Goal: Task Accomplishment & Management: Manage account settings

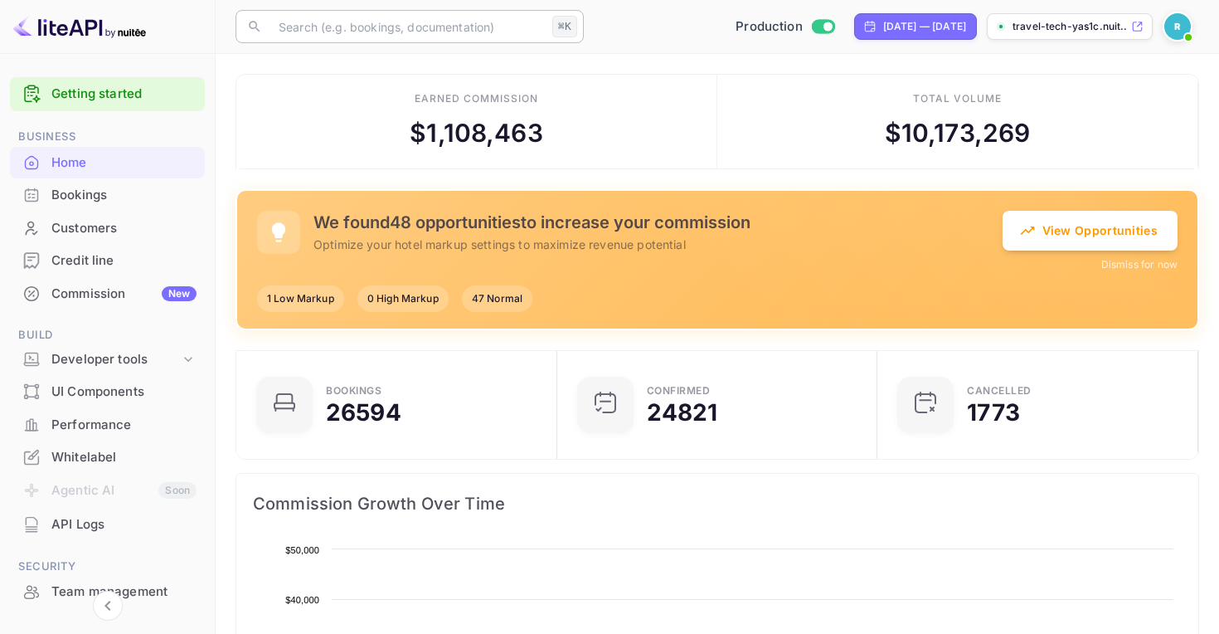
scroll to position [269, 311]
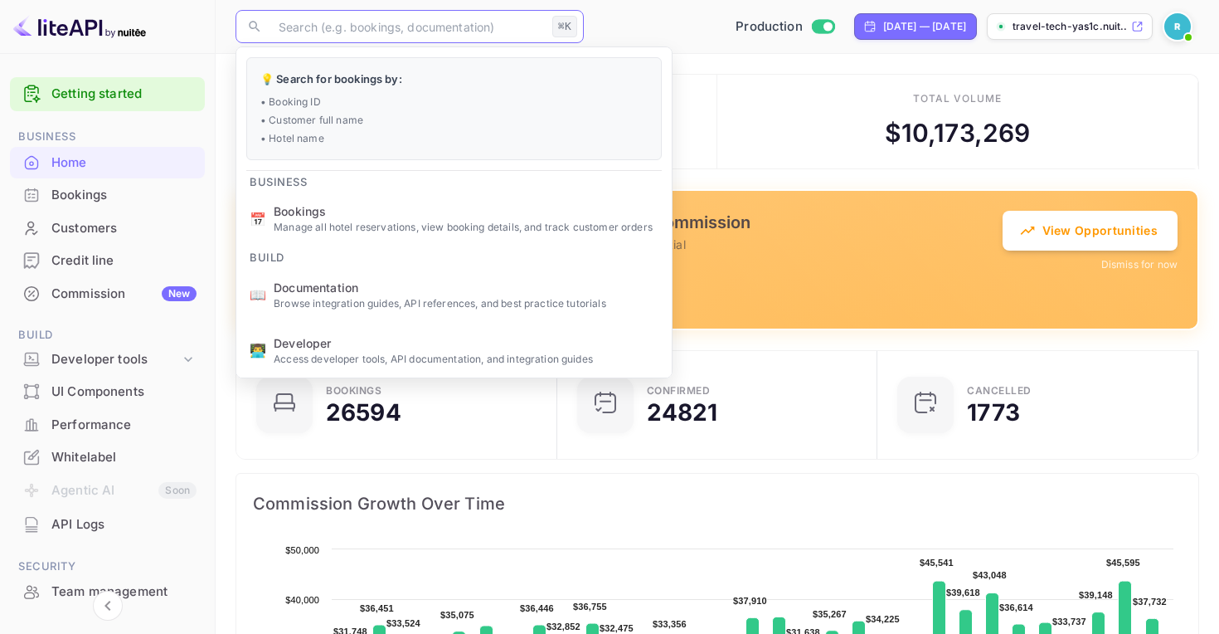
click at [408, 21] on input "text" at bounding box center [407, 26] width 277 height 33
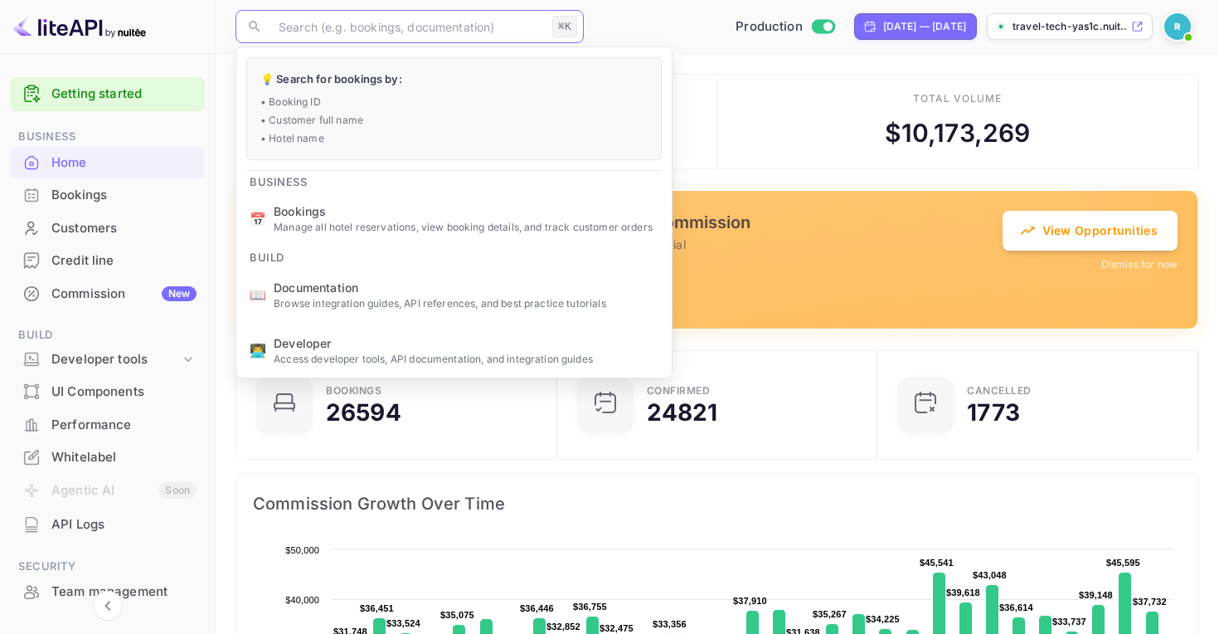
paste input "9272165"
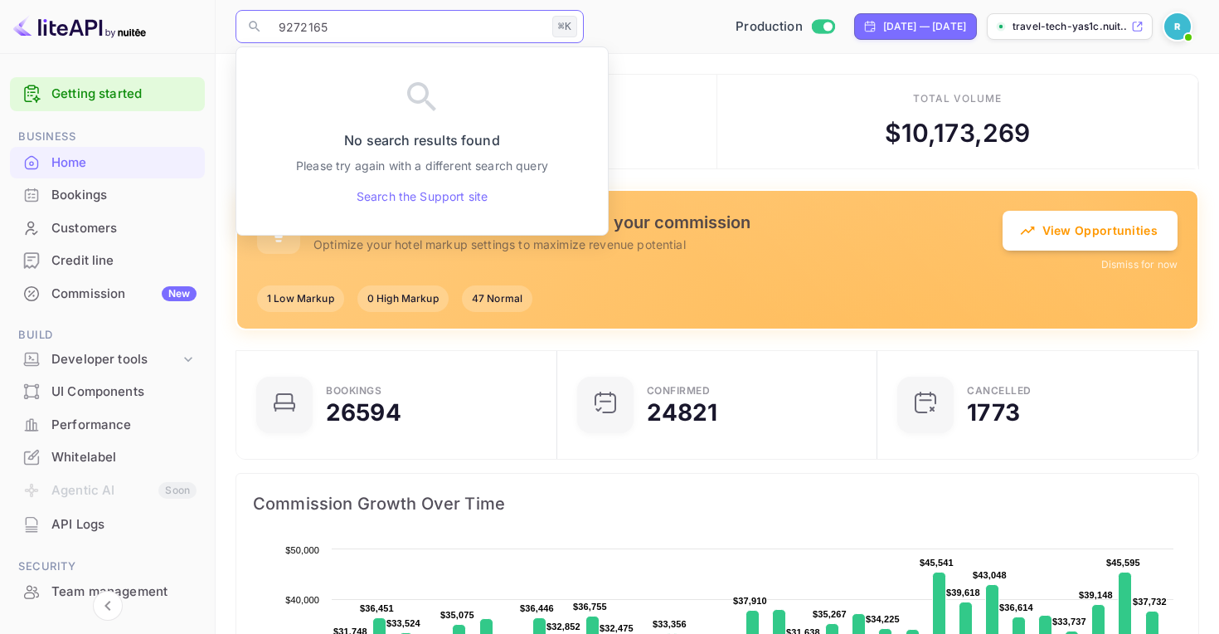
drag, startPoint x: 464, startPoint y: 33, endPoint x: 166, endPoint y: 33, distance: 297.7
drag, startPoint x: 331, startPoint y: 23, endPoint x: 273, endPoint y: 23, distance: 58.0
click at [273, 23] on input "9272165" at bounding box center [407, 26] width 277 height 33
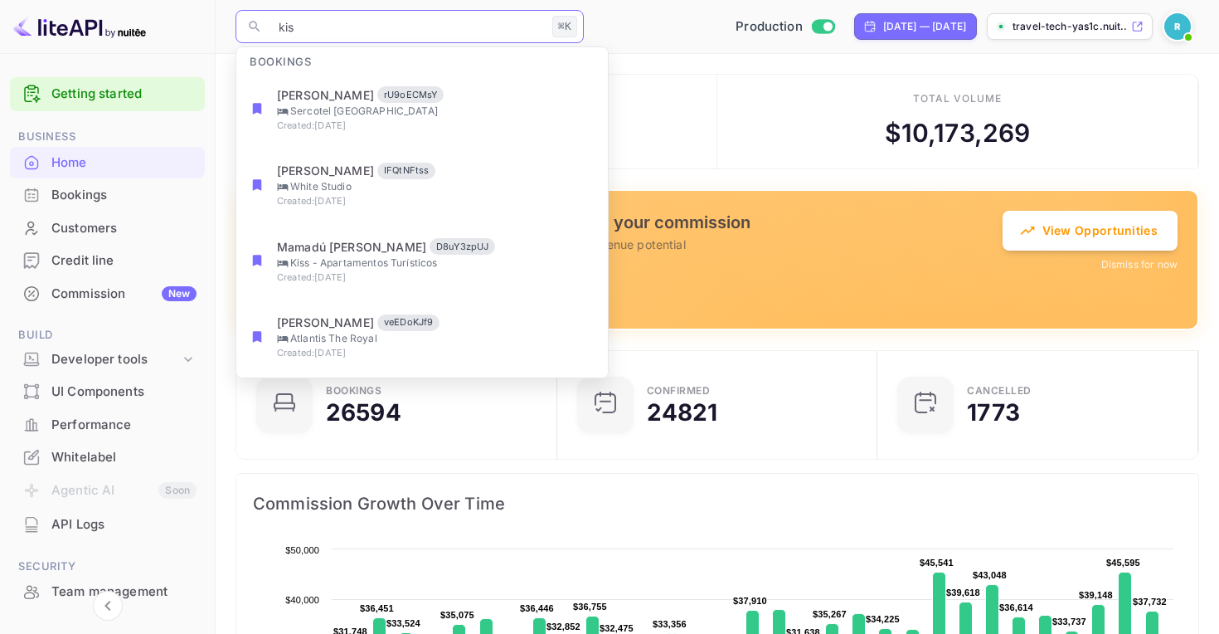
type input "kiss"
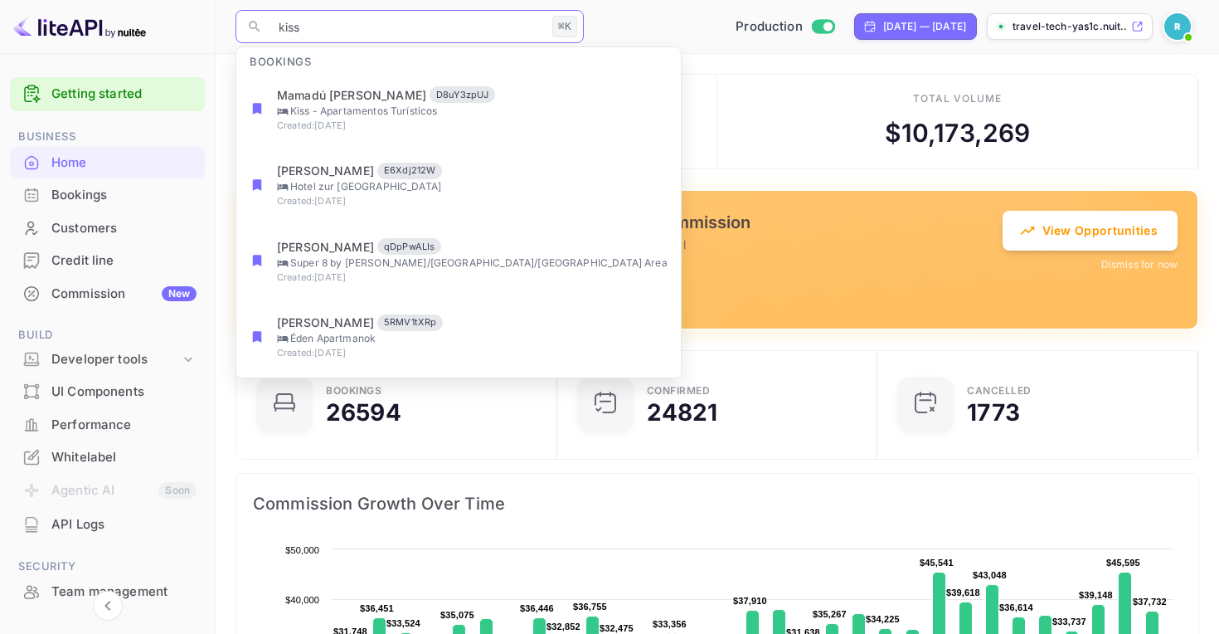
drag, startPoint x: 338, startPoint y: 32, endPoint x: 270, endPoint y: 32, distance: 68.0
click at [270, 32] on input "kiss" at bounding box center [407, 26] width 277 height 33
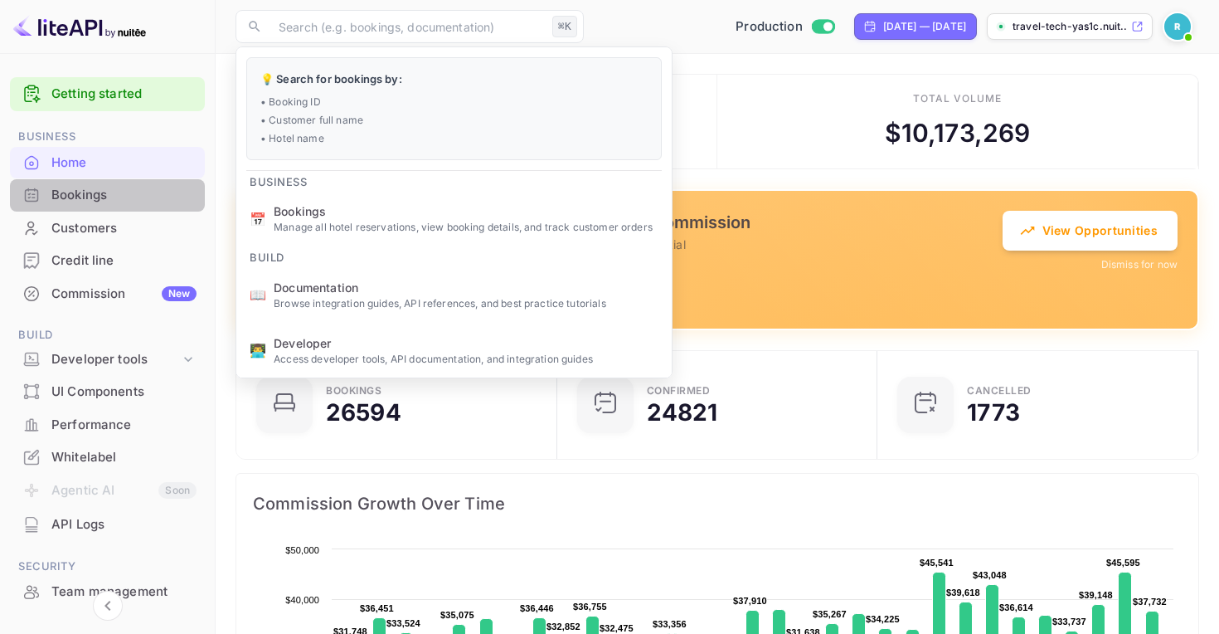
click at [127, 198] on div "Bookings" at bounding box center [123, 195] width 145 height 19
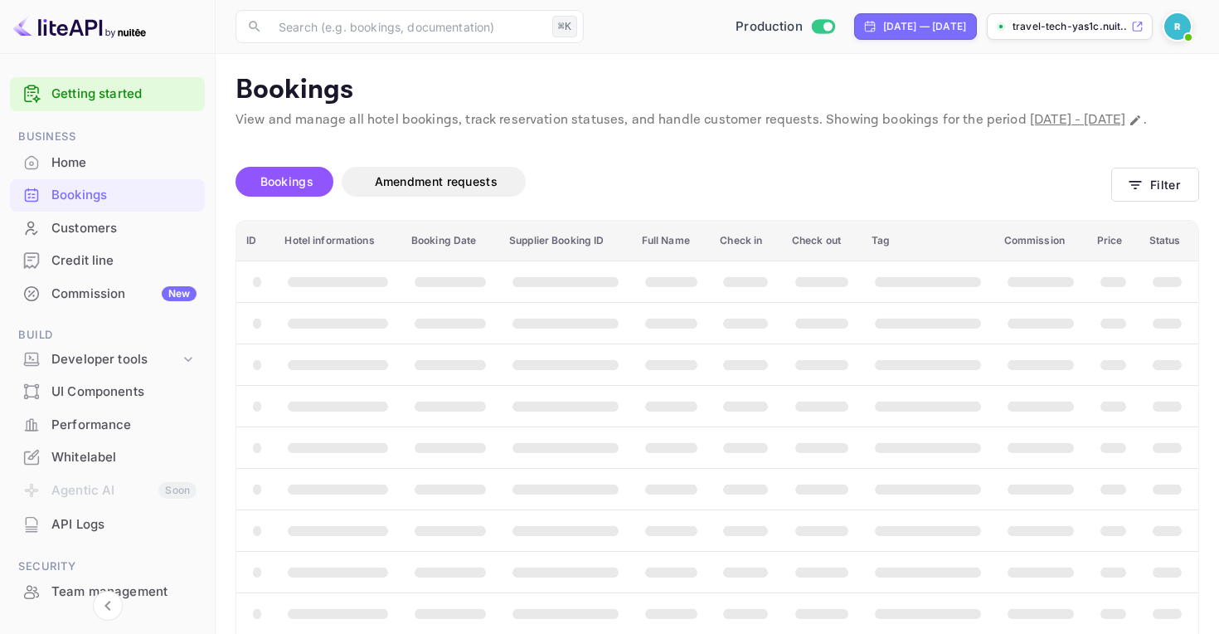
click at [1100, 127] on span "[DATE] - [DATE]" at bounding box center [1077, 119] width 95 height 17
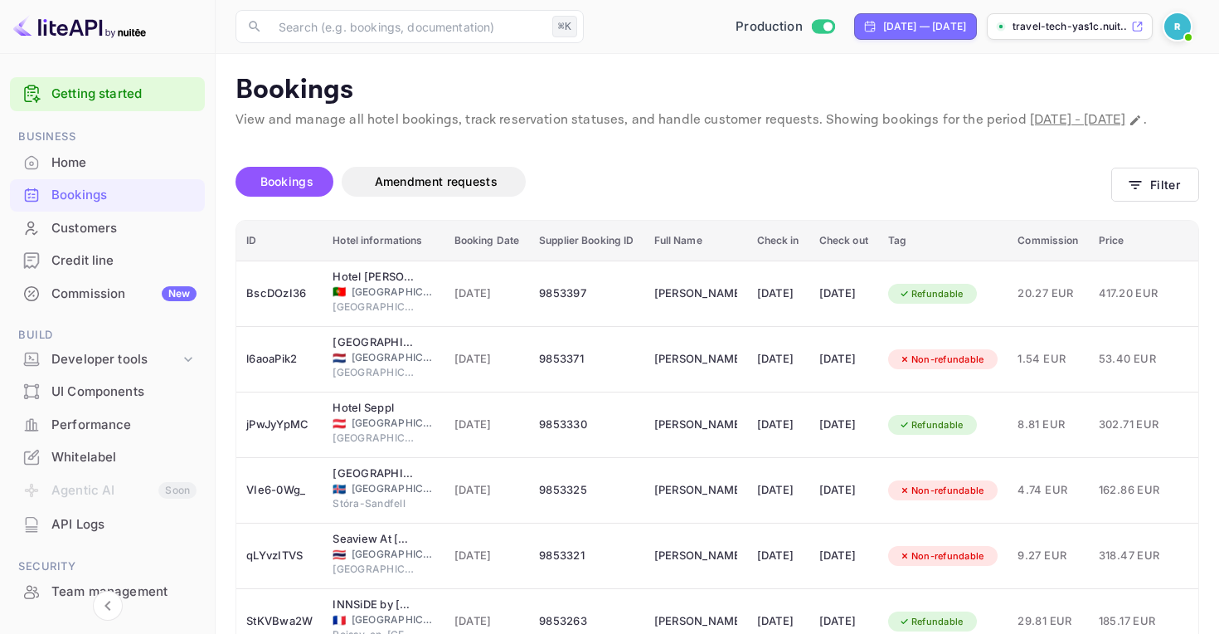
click at [1083, 123] on span "[DATE] - [DATE]" at bounding box center [1077, 119] width 95 height 17
click at [1050, 119] on span "[DATE] - [DATE]" at bounding box center [1077, 119] width 95 height 17
click at [1129, 127] on icon "Change date range" at bounding box center [1135, 120] width 13 height 13
select select "8"
select select "2025"
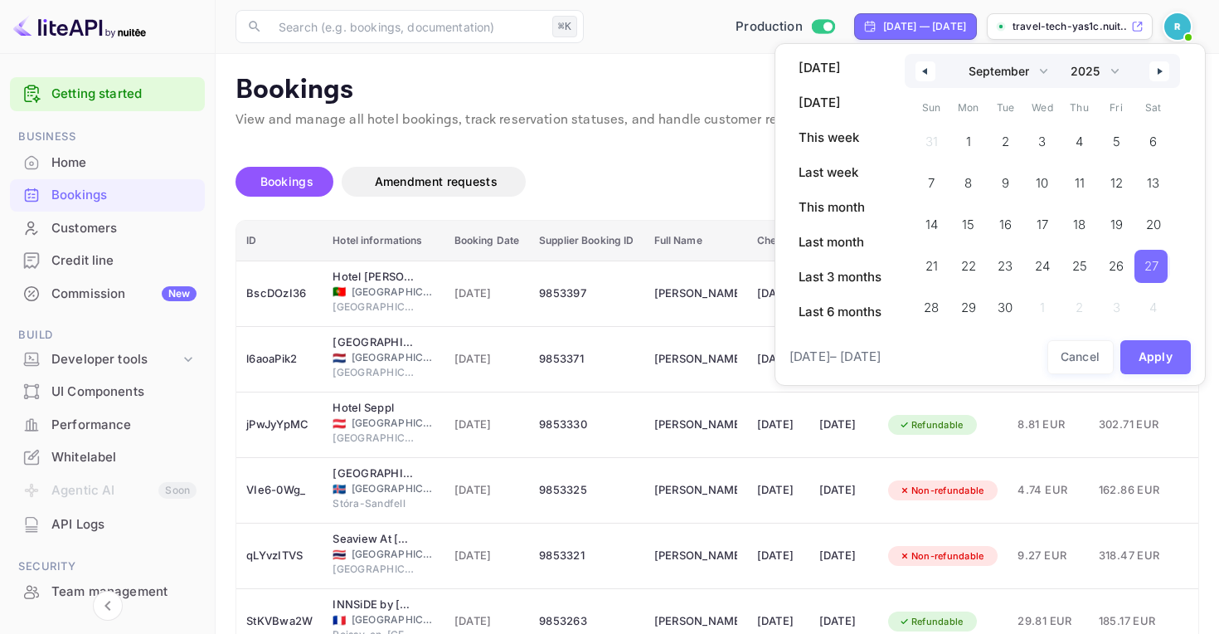
click at [1149, 268] on span "27" at bounding box center [1151, 266] width 14 height 30
click at [1109, 270] on span "26" at bounding box center [1114, 266] width 33 height 33
click at [1167, 358] on button "Apply" at bounding box center [1155, 357] width 71 height 34
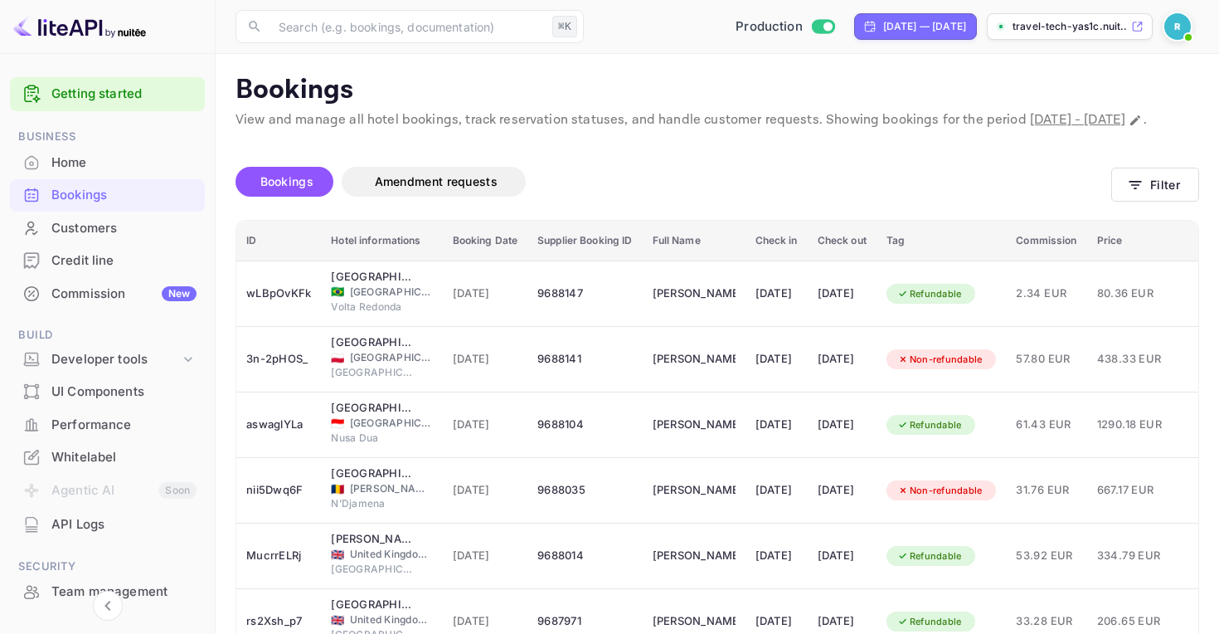
click at [811, 180] on div "Bookings Amendment requests" at bounding box center [673, 185] width 876 height 70
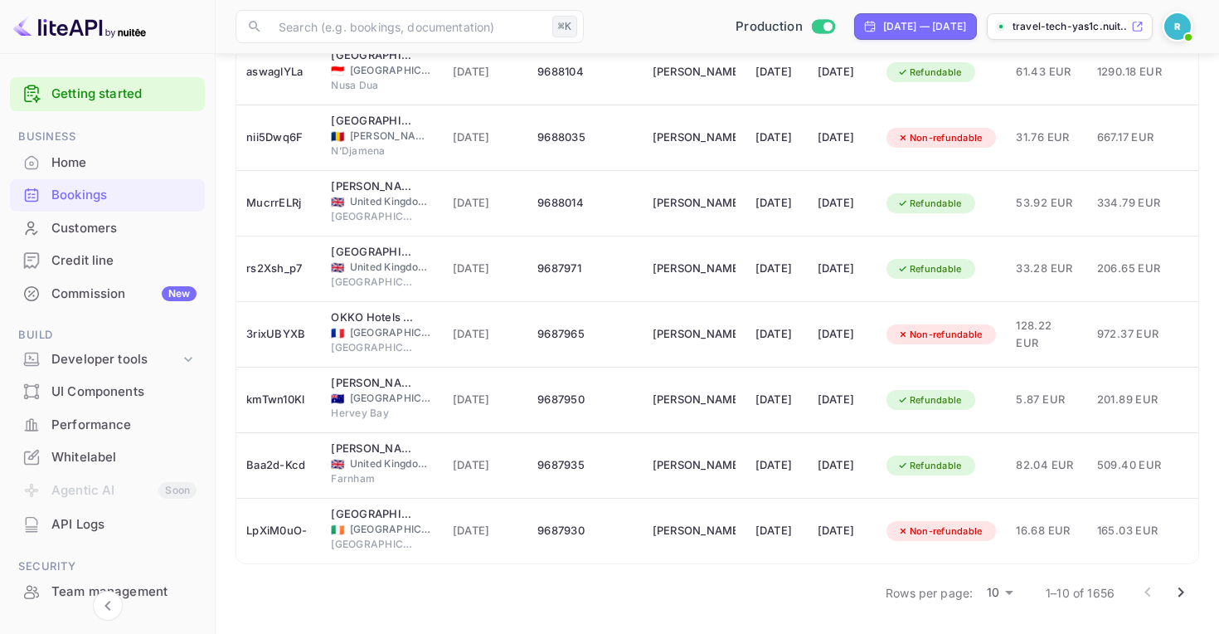
scroll to position [372, 0]
click at [1175, 592] on icon "Go to next page" at bounding box center [1181, 592] width 20 height 20
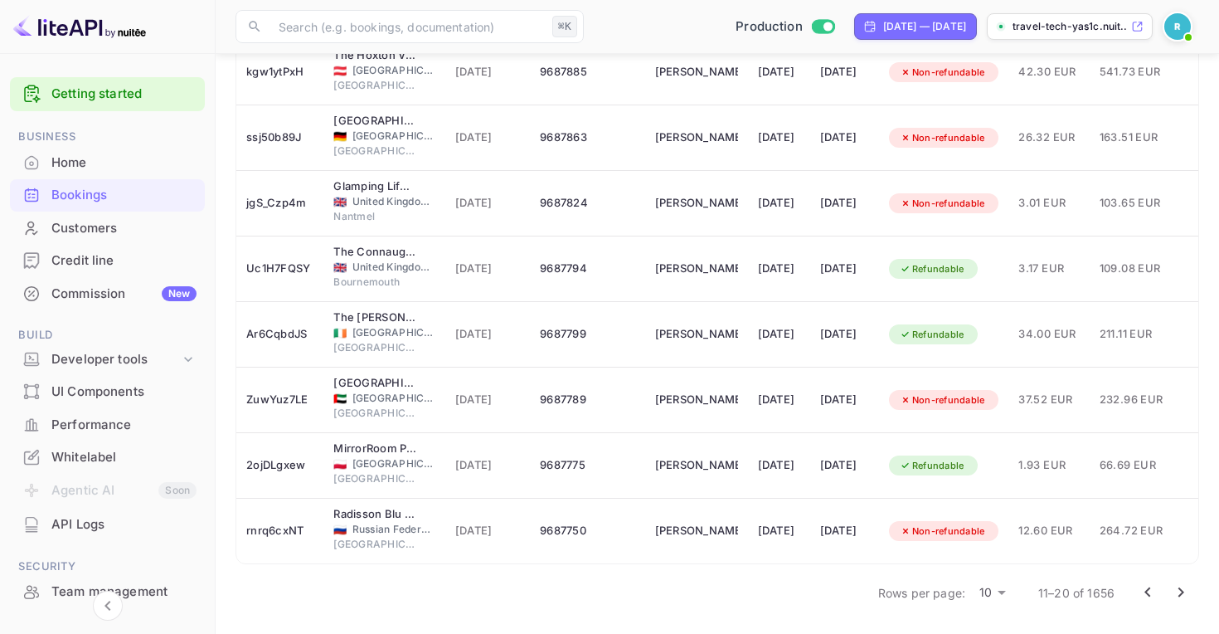
click at [1190, 590] on icon "Go to next page" at bounding box center [1181, 592] width 20 height 20
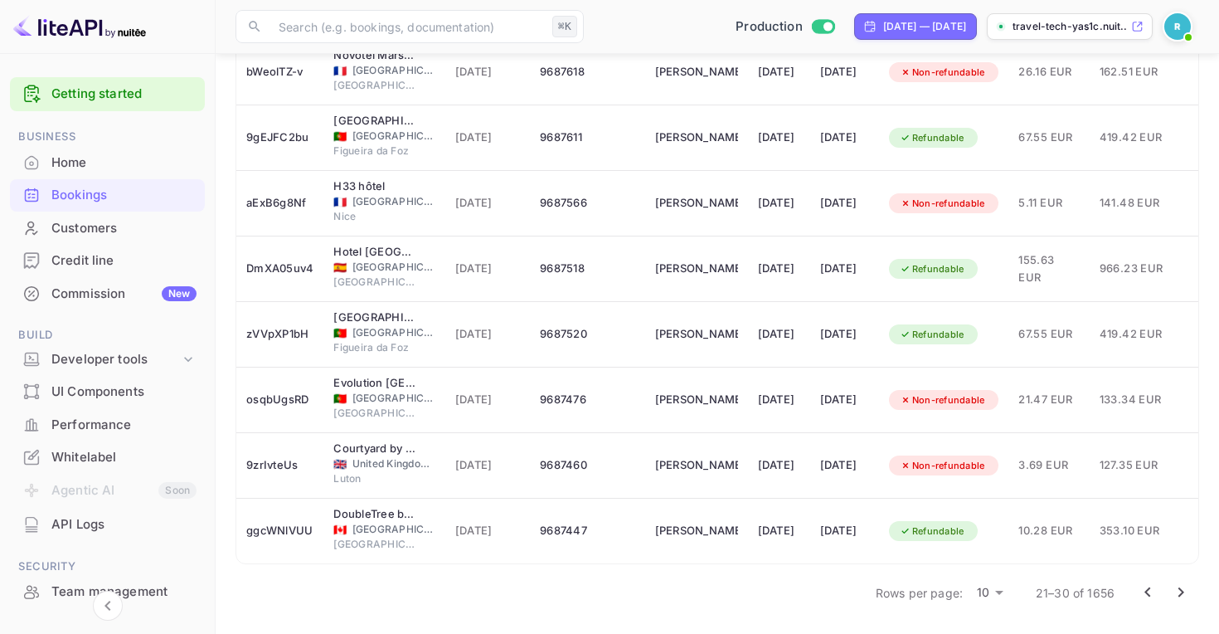
click at [1173, 586] on icon "Go to next page" at bounding box center [1181, 592] width 20 height 20
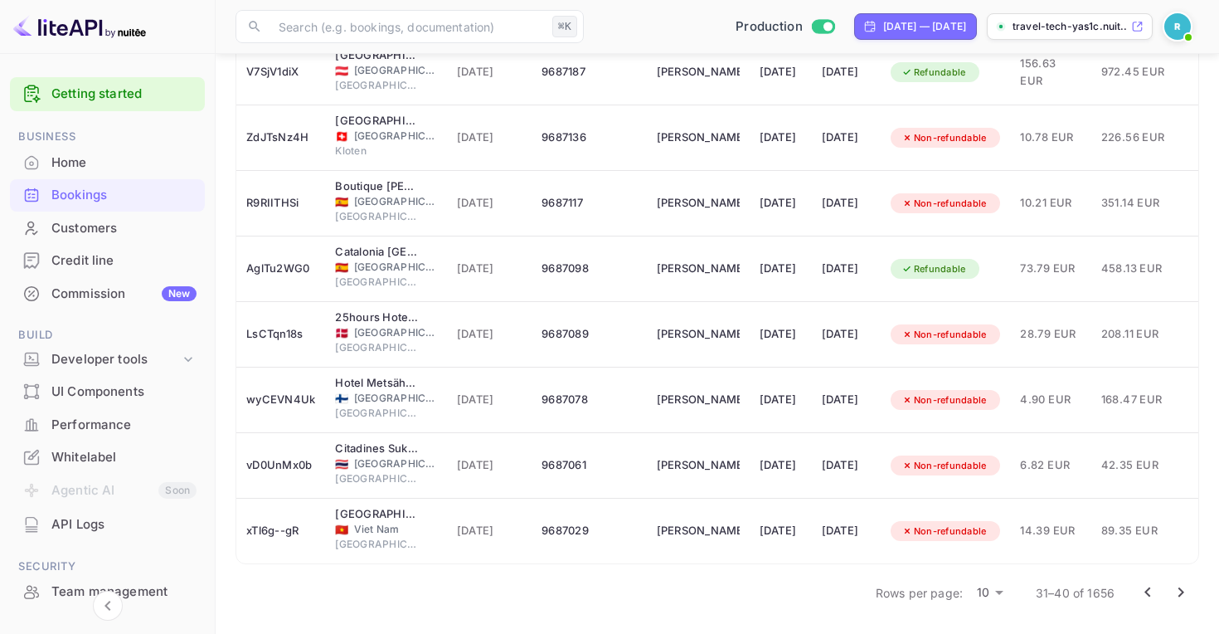
click at [1184, 595] on icon "Go to next page" at bounding box center [1181, 592] width 20 height 20
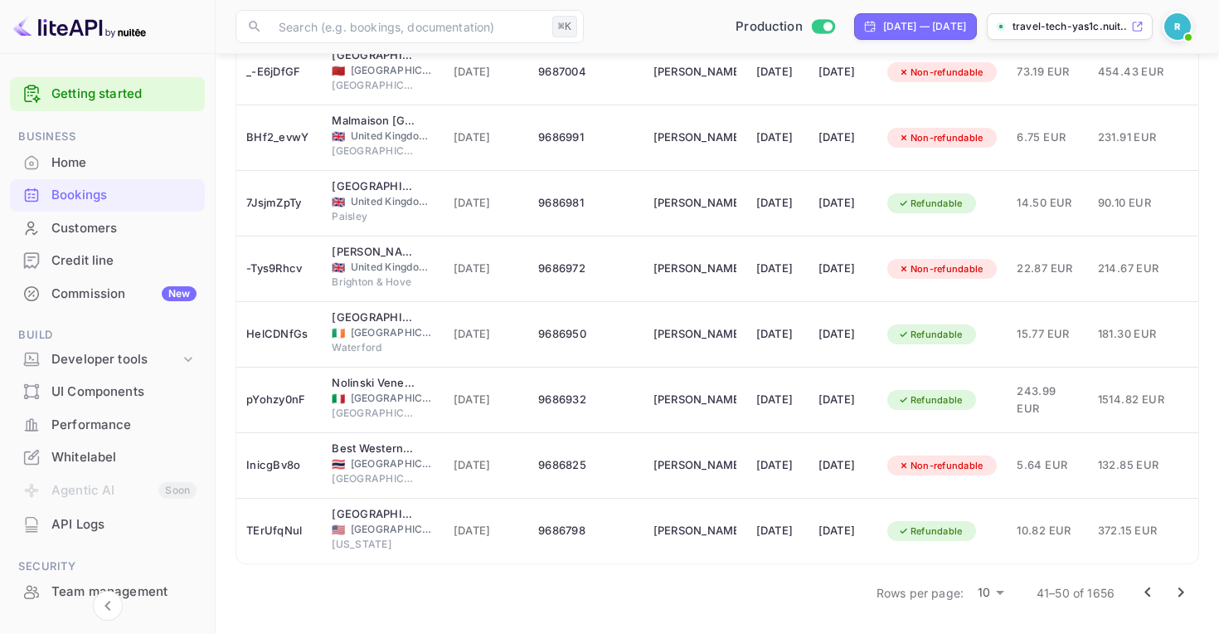
click at [1173, 593] on icon "Go to next page" at bounding box center [1181, 592] width 20 height 20
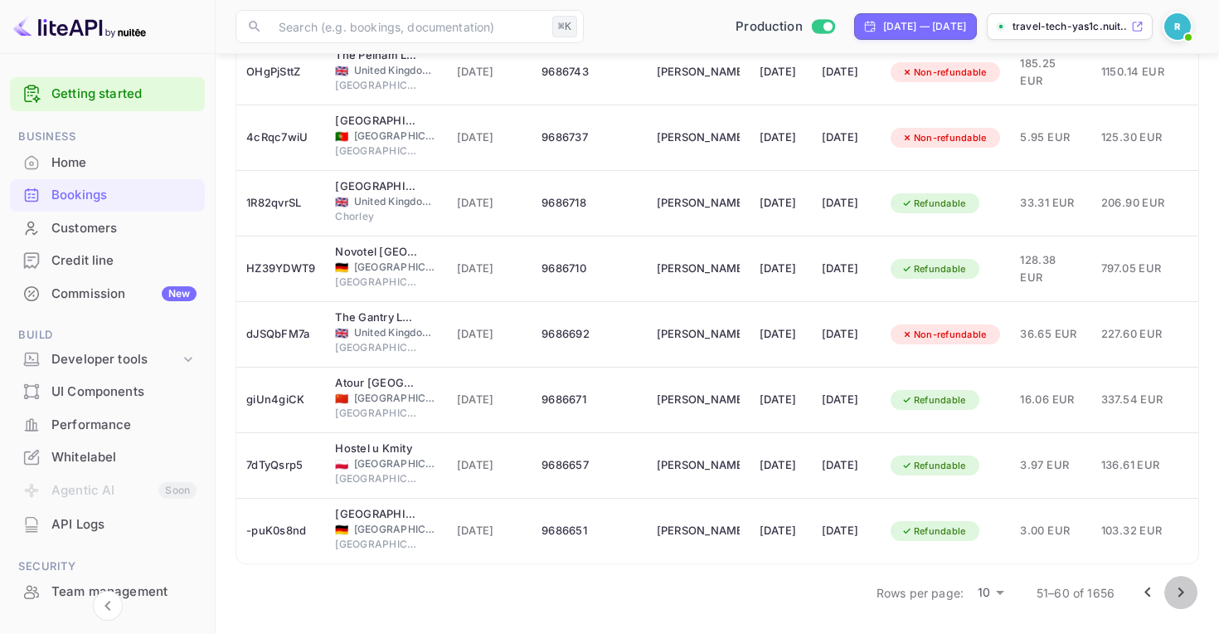
click at [1181, 588] on icon "Go to next page" at bounding box center [1181, 592] width 20 height 20
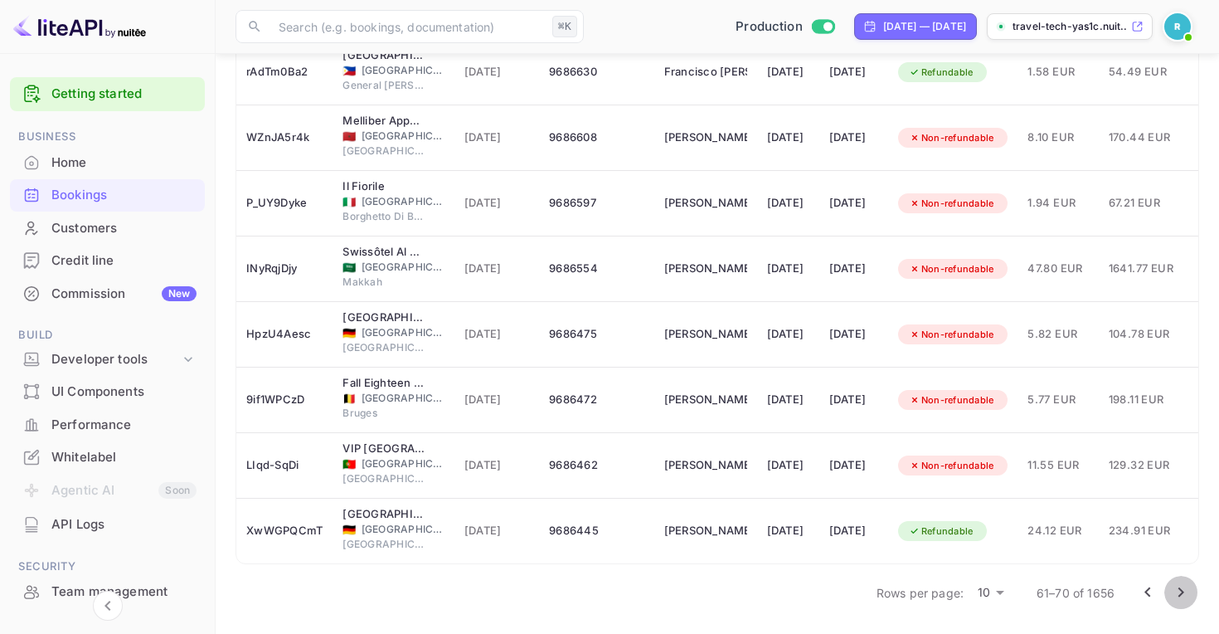
click at [1182, 601] on icon "Go to next page" at bounding box center [1181, 592] width 20 height 20
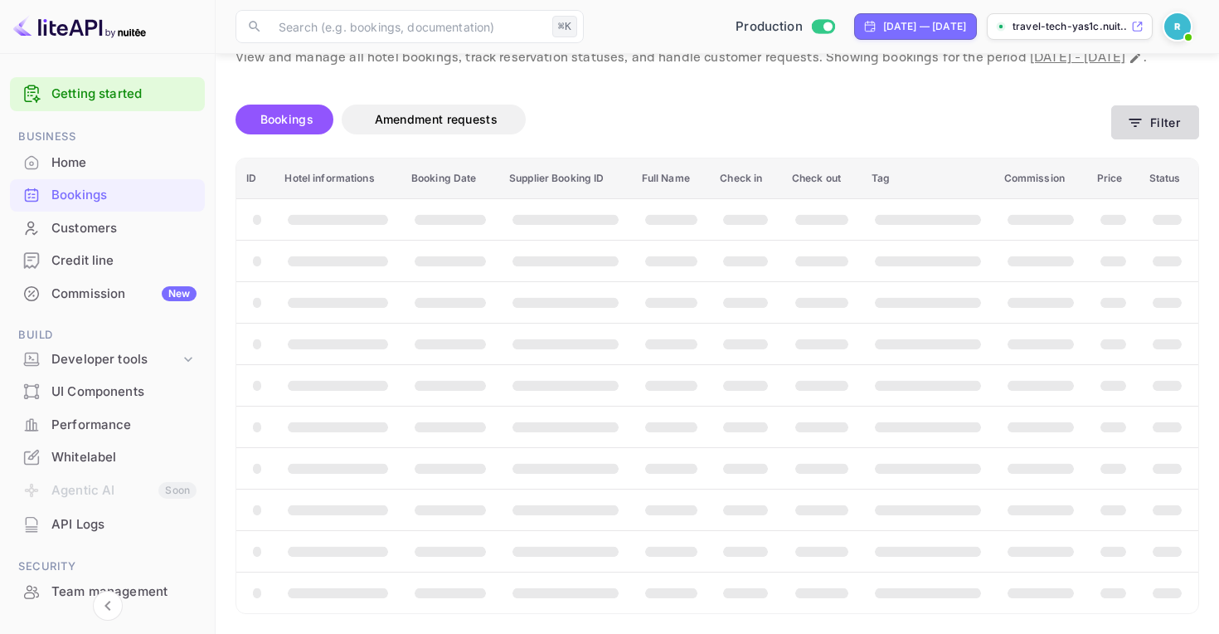
click at [1163, 118] on button "Filter" at bounding box center [1155, 122] width 88 height 34
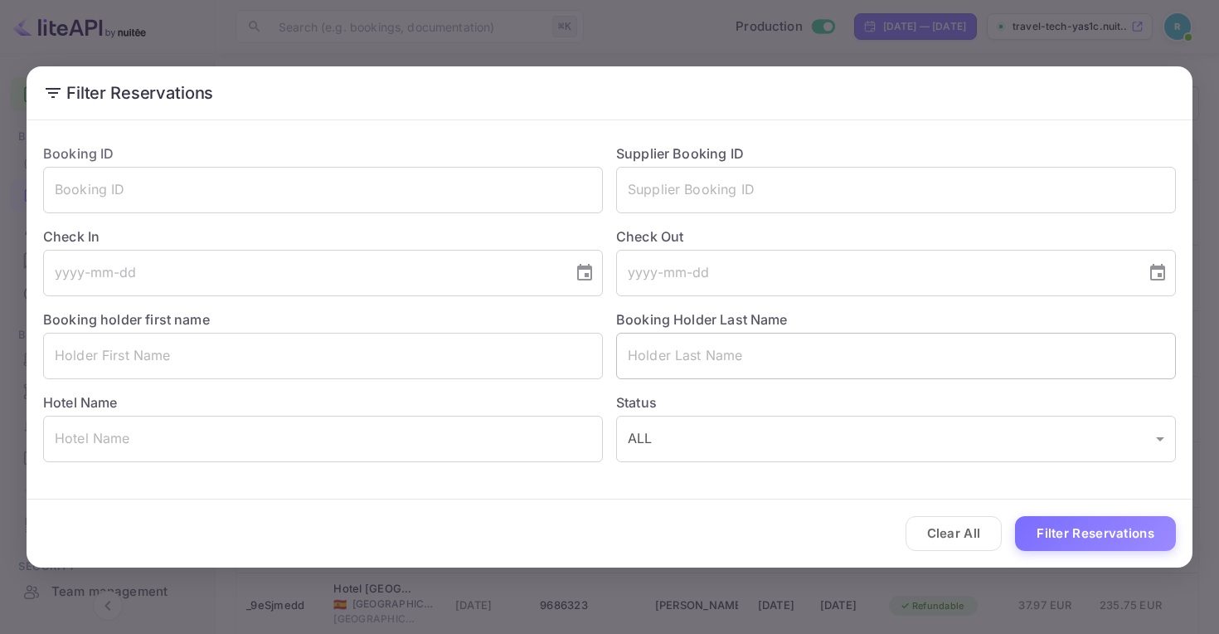
click at [673, 349] on input "text" at bounding box center [896, 356] width 560 height 46
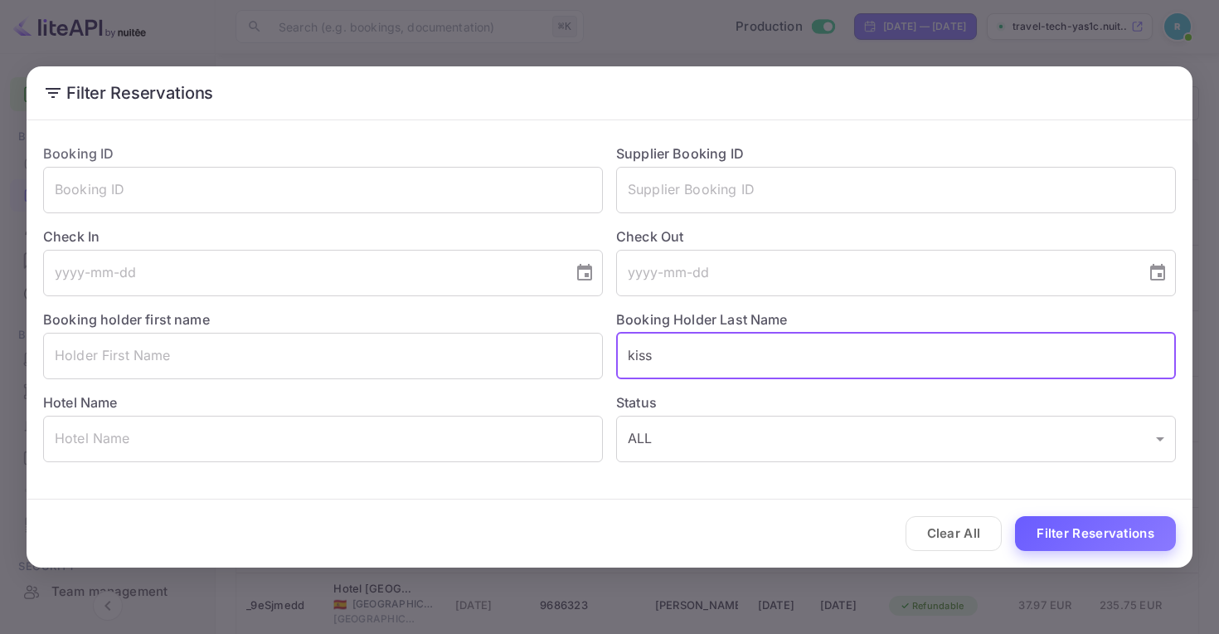
type input "kiss"
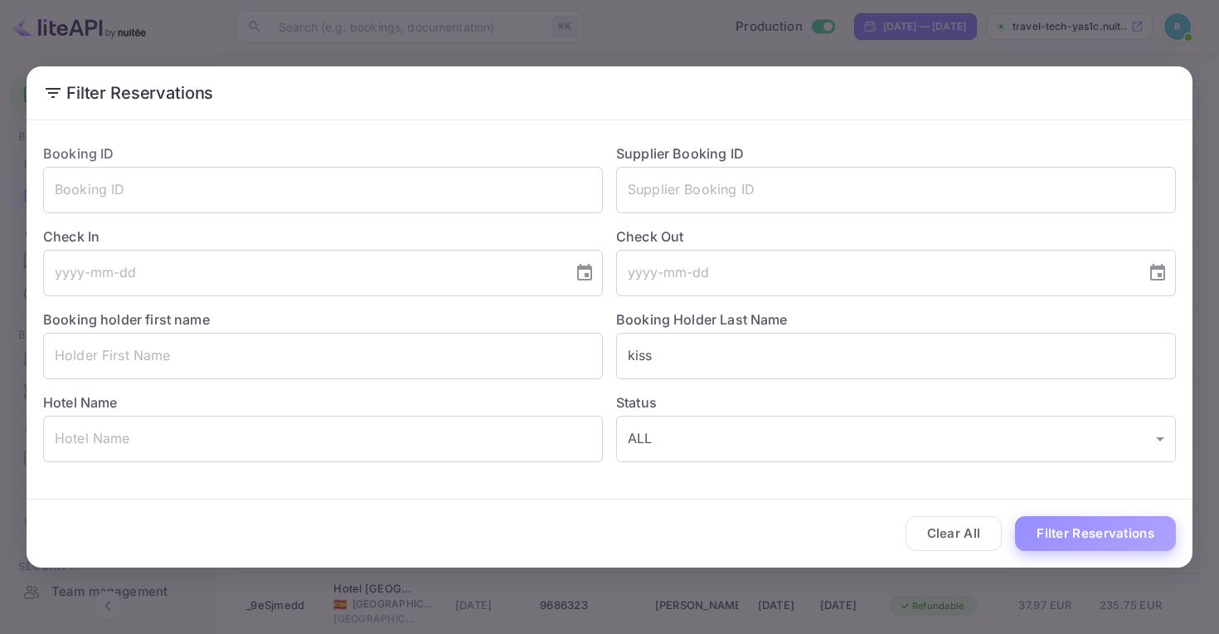
click at [1120, 527] on button "Filter Reservations" at bounding box center [1095, 534] width 161 height 36
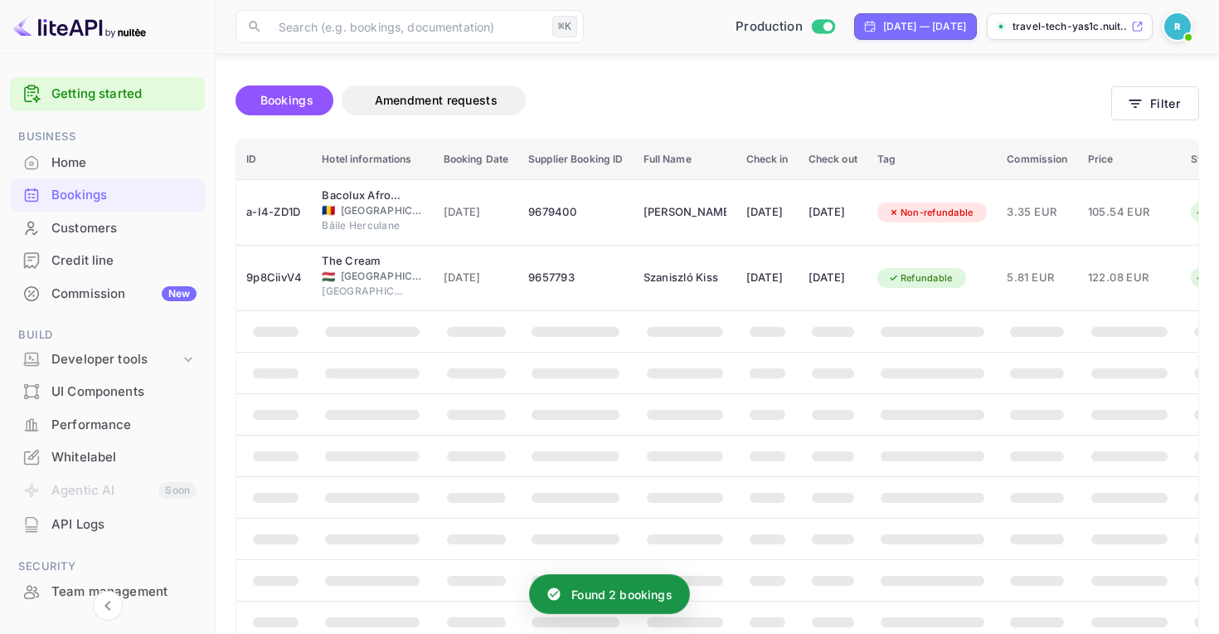
scroll to position [0, 0]
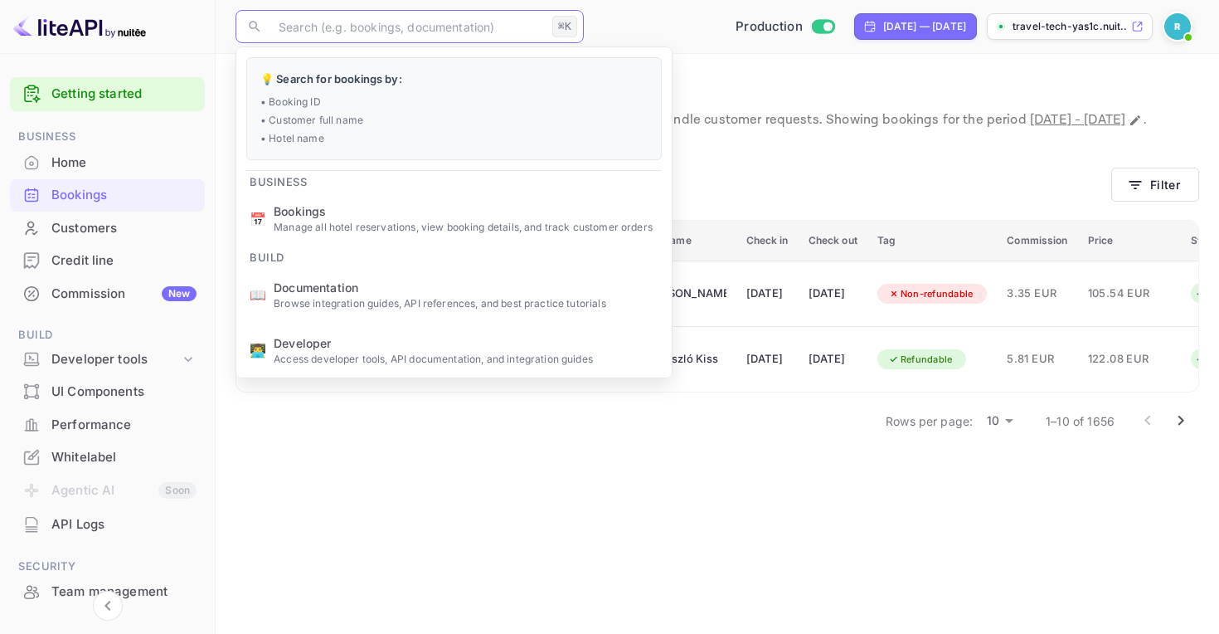
click at [400, 26] on input "text" at bounding box center [407, 26] width 277 height 33
paste input "[EMAIL_ADDRESS][DOMAIN_NAME]"
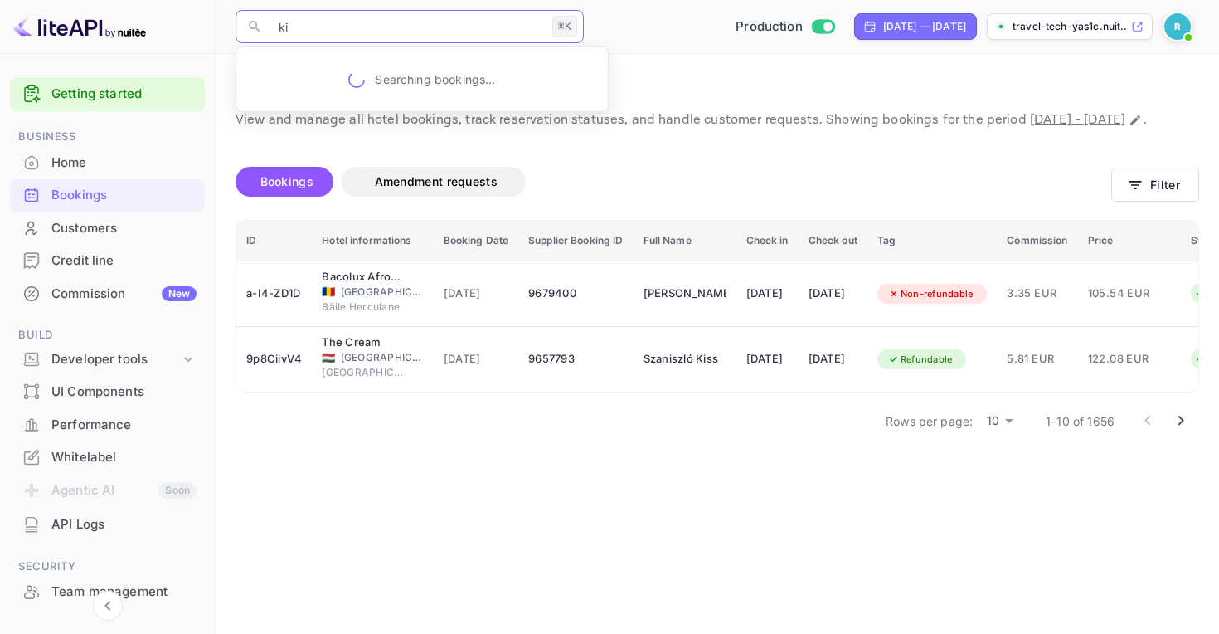
type input "k"
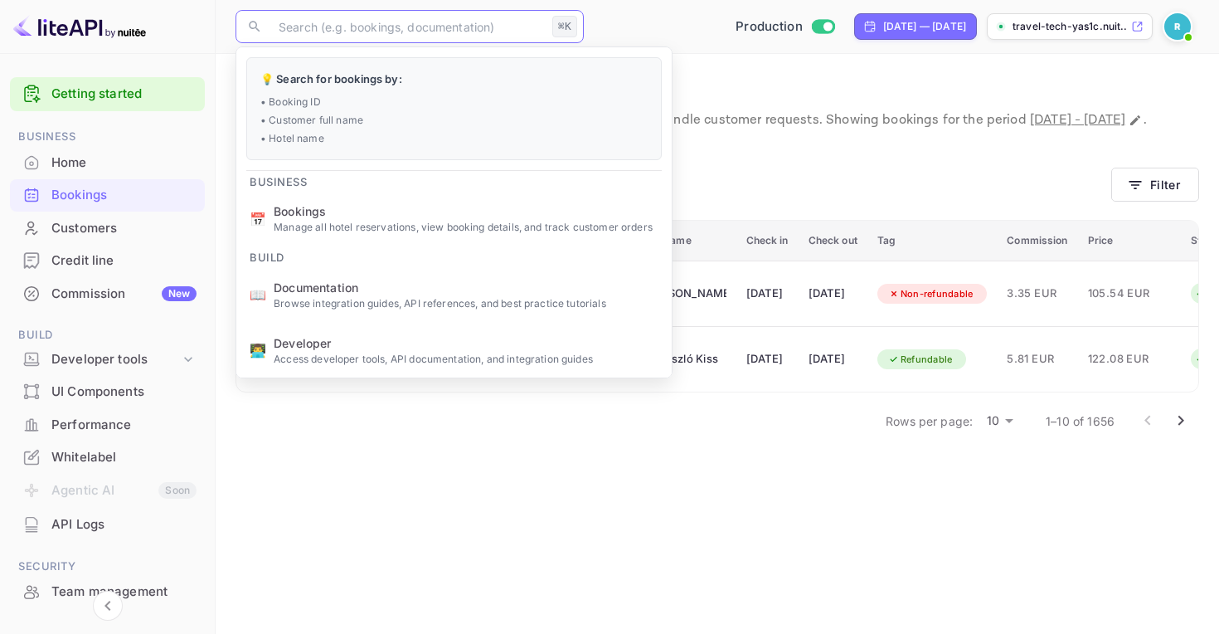
drag, startPoint x: 400, startPoint y: 26, endPoint x: 577, endPoint y: 7, distance: 178.5
click at [0, 0] on div "Getting started Business Home Bookings Customers Credit line Commission New Bui…" at bounding box center [609, 317] width 1219 height 634
paste input "AdrianAlexandru Kiss"
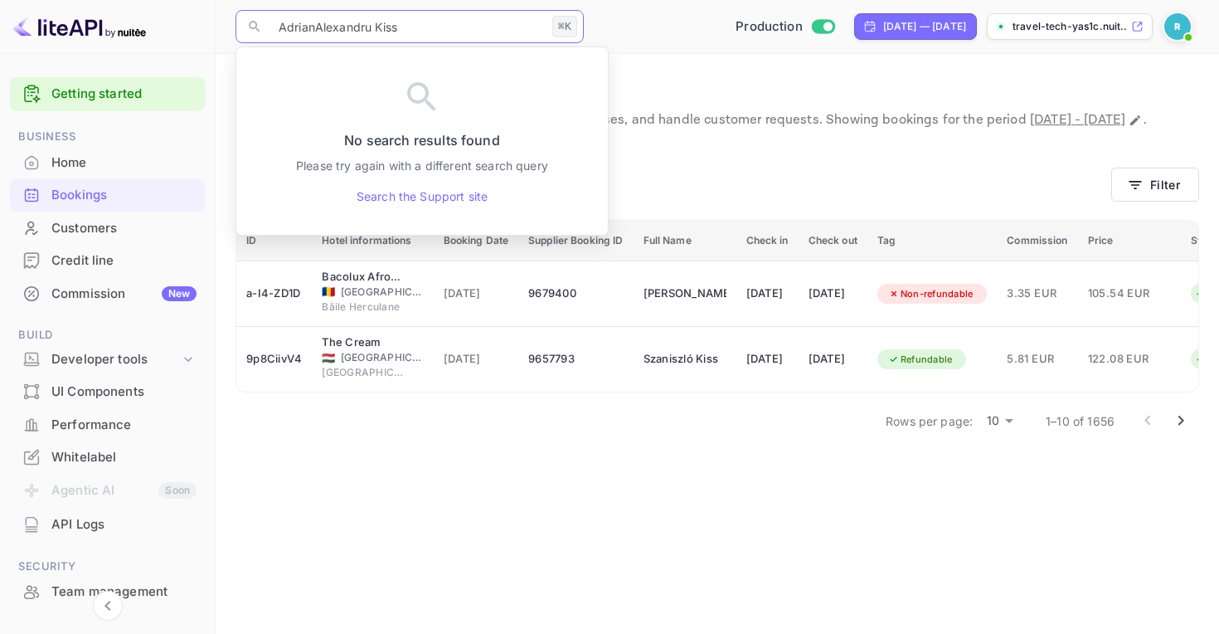
click at [318, 22] on input "AdrianAlexandru Kiss" at bounding box center [407, 26] width 277 height 33
type input "[PERSON_NAME]"
click at [447, 17] on input "[PERSON_NAME]" at bounding box center [407, 26] width 277 height 33
drag, startPoint x: 437, startPoint y: 29, endPoint x: 191, endPoint y: 29, distance: 246.3
click at [191, 29] on div "Getting started Business Home Bookings Customers Credit line Commission New Bui…" at bounding box center [609, 317] width 1219 height 634
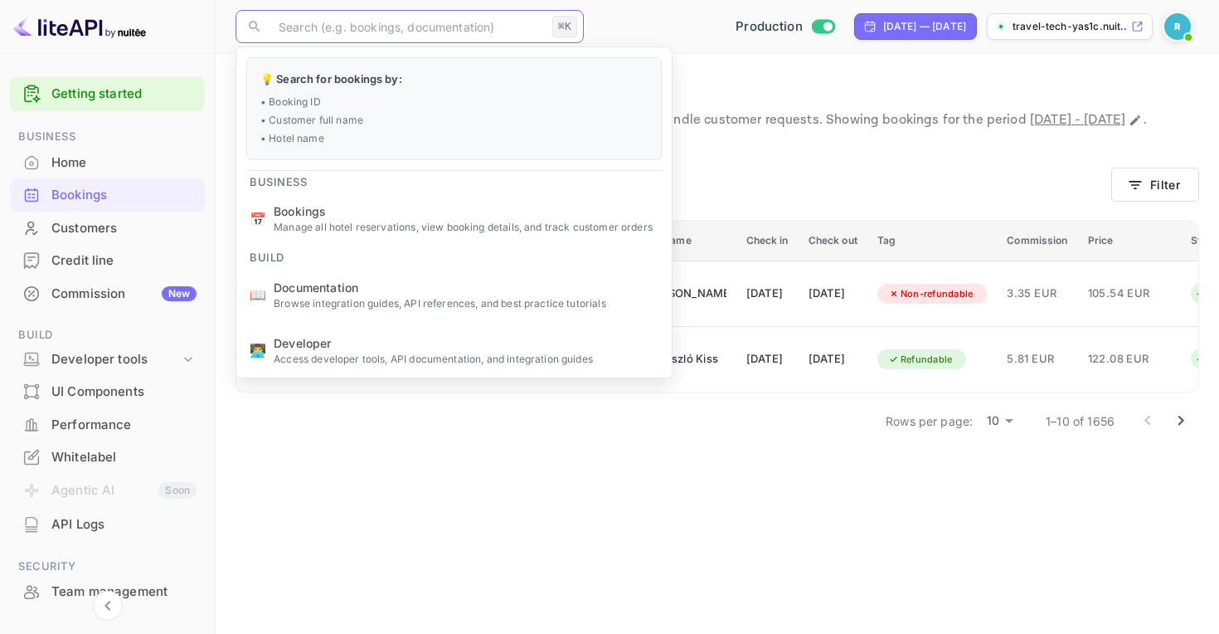
click at [122, 233] on div "Customers" at bounding box center [123, 228] width 145 height 19
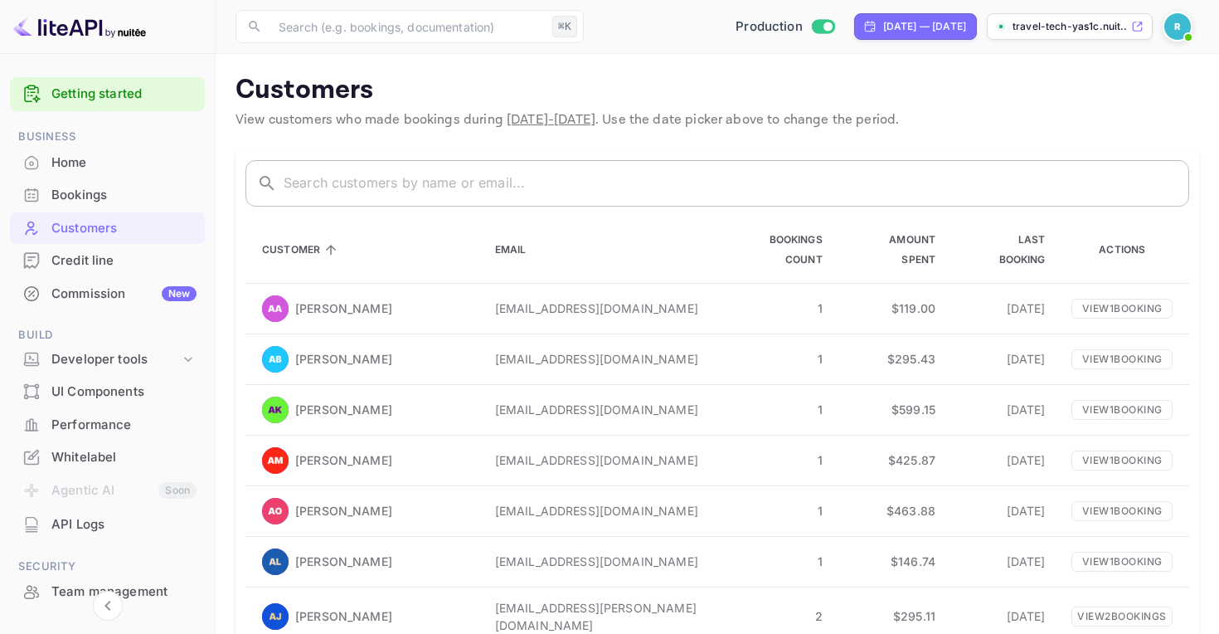
click at [467, 183] on input "text" at bounding box center [736, 183] width 905 height 46
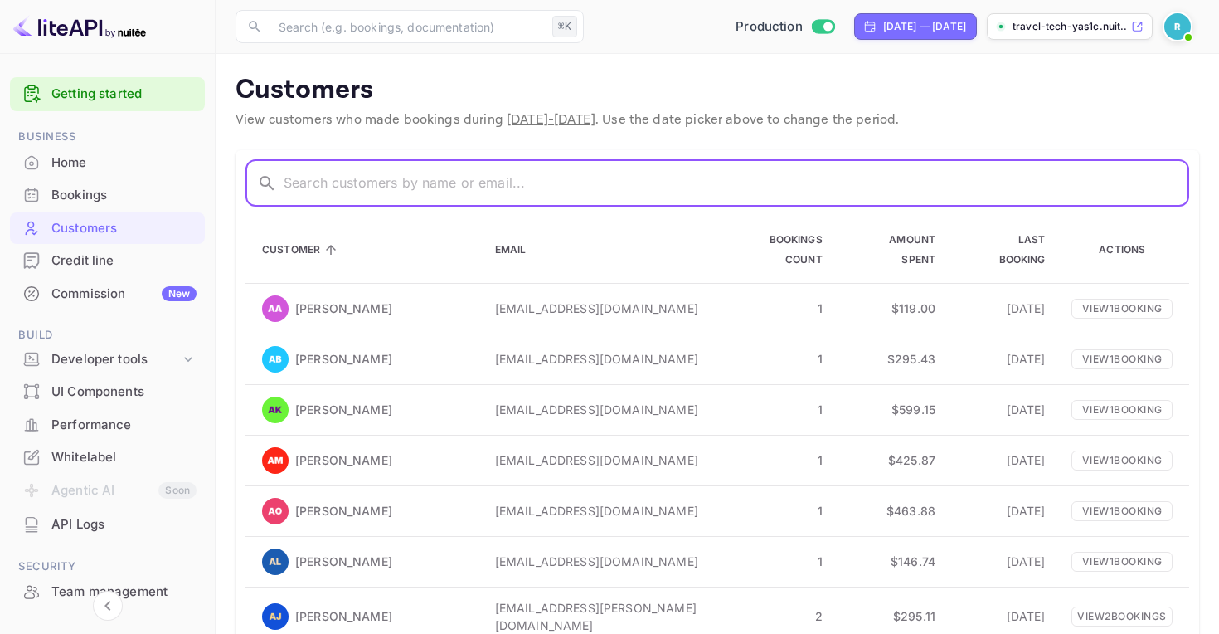
paste input "AdrianAlexandru Kiss"
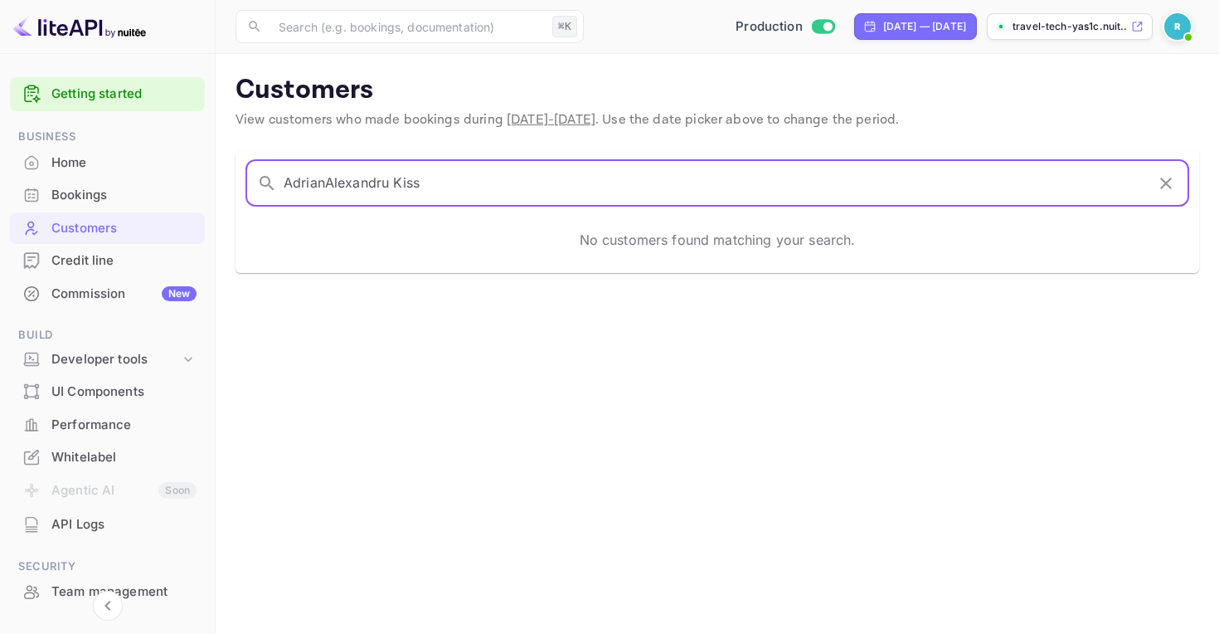
click at [326, 185] on input "AdrianAlexandru Kiss" at bounding box center [715, 183] width 862 height 46
type input "[PERSON_NAME]"
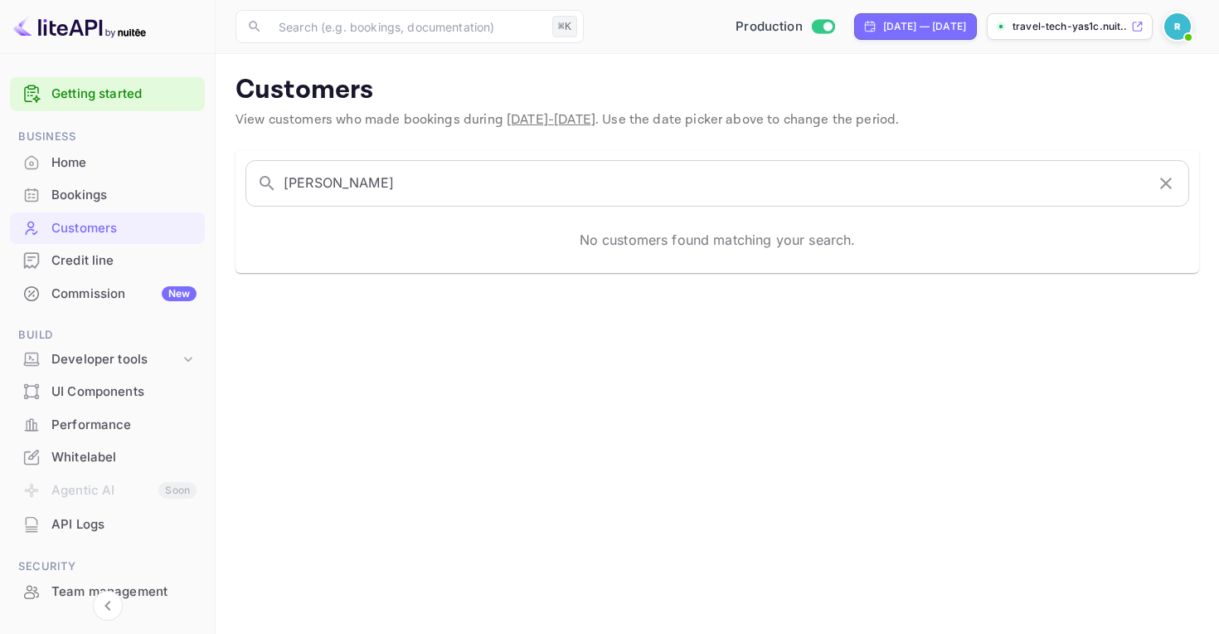
click at [582, 119] on span "[DATE] - [DATE]" at bounding box center [551, 119] width 89 height 17
click at [552, 115] on span "[DATE] - [DATE]" at bounding box center [551, 119] width 89 height 17
click at [553, 122] on span "[DATE] - [DATE]" at bounding box center [551, 119] width 89 height 17
click at [883, 23] on div "[DATE] — [DATE]" at bounding box center [924, 26] width 83 height 15
select select "8"
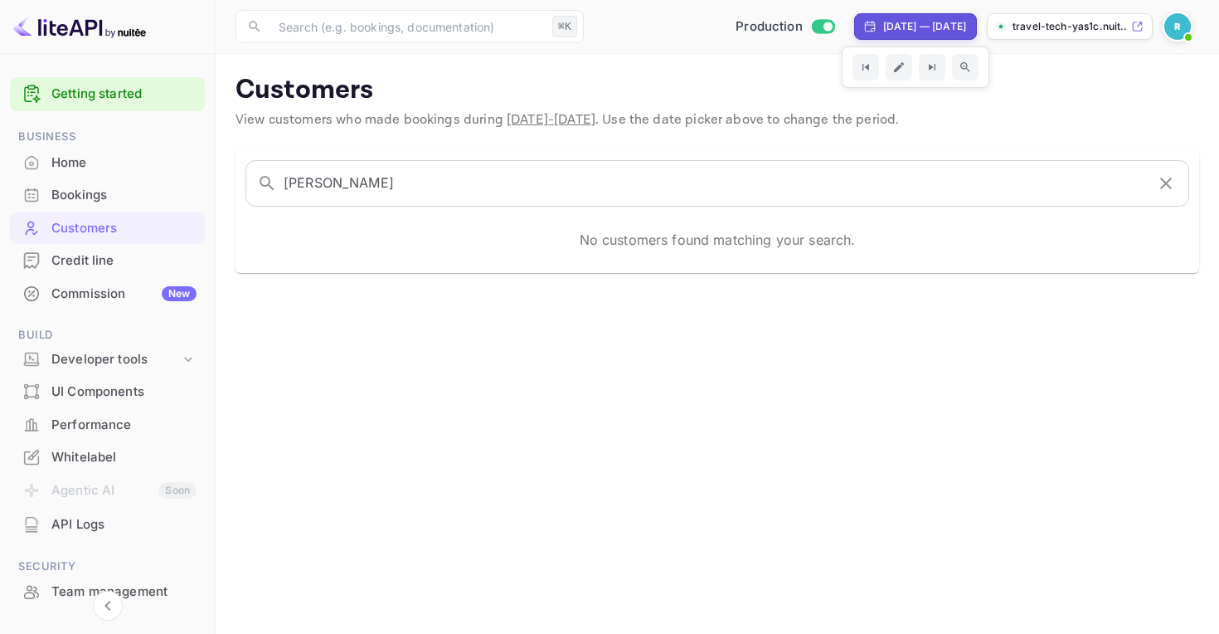
select select "2025"
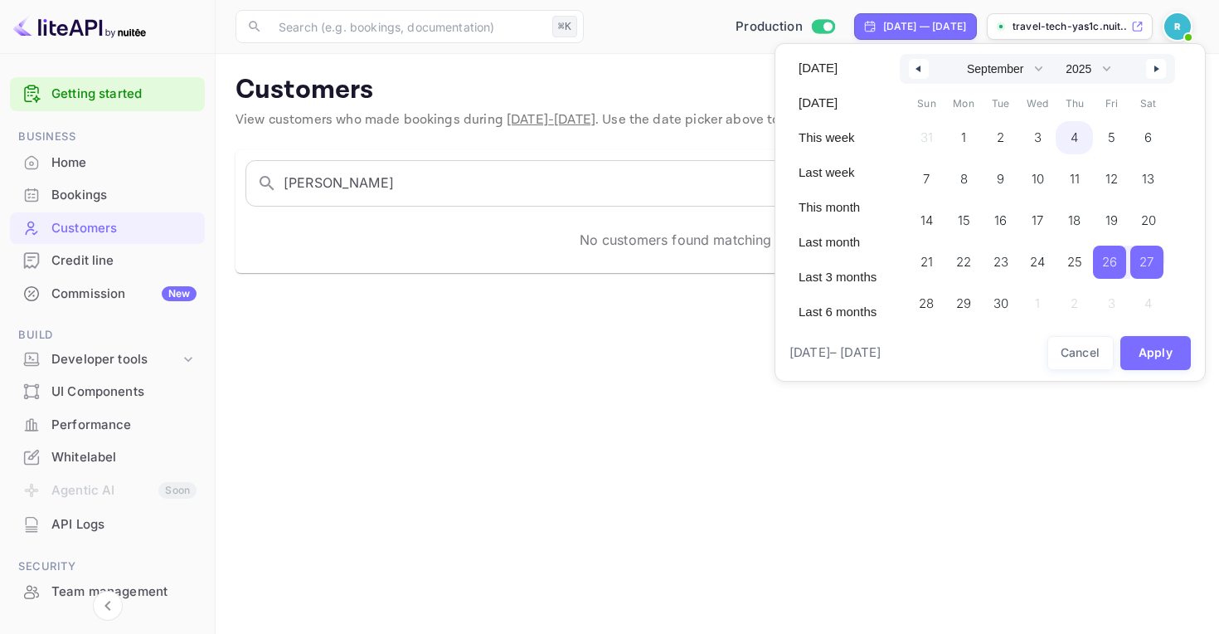
click at [1068, 135] on span "4" at bounding box center [1074, 137] width 37 height 33
click at [1143, 350] on button "Apply" at bounding box center [1155, 353] width 71 height 34
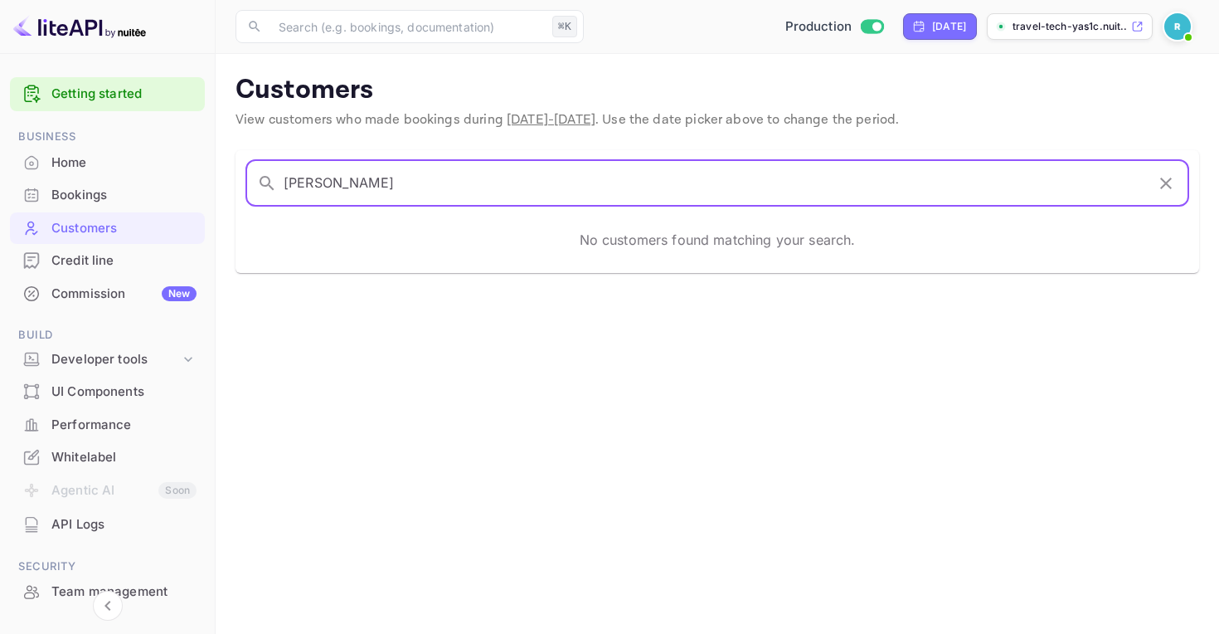
click at [649, 193] on input "[PERSON_NAME]" at bounding box center [715, 183] width 862 height 46
click at [598, 189] on input "[PERSON_NAME]" at bounding box center [715, 183] width 862 height 46
click at [401, 16] on input "text" at bounding box center [407, 26] width 277 height 33
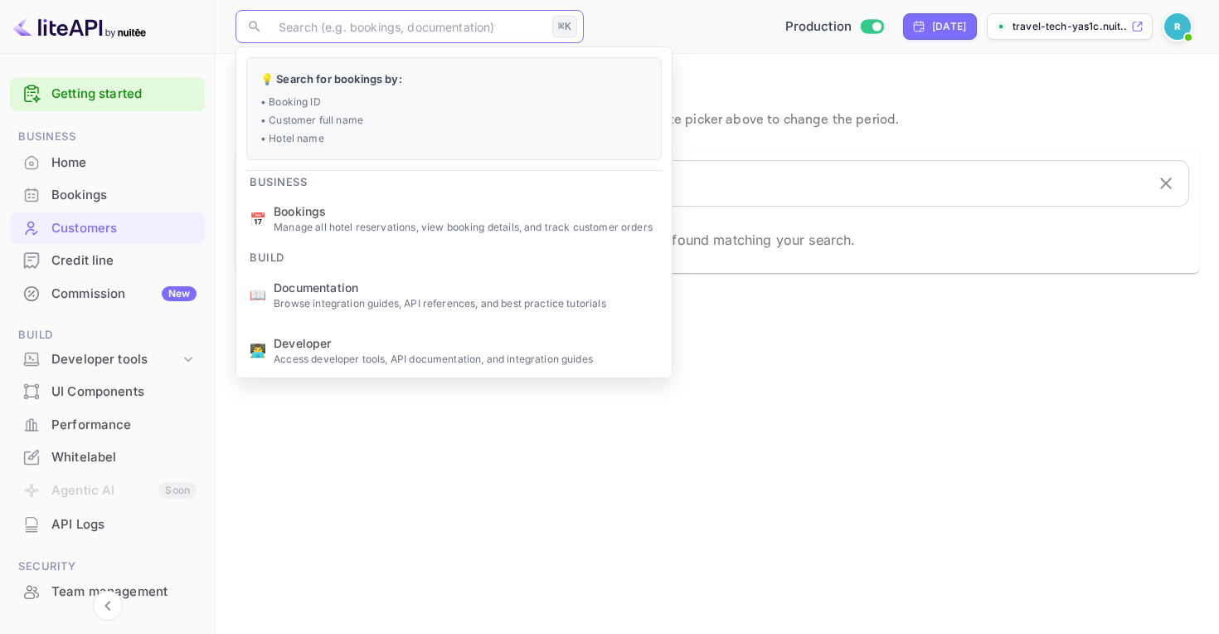
paste input "AdrianAlexandru Kiss"
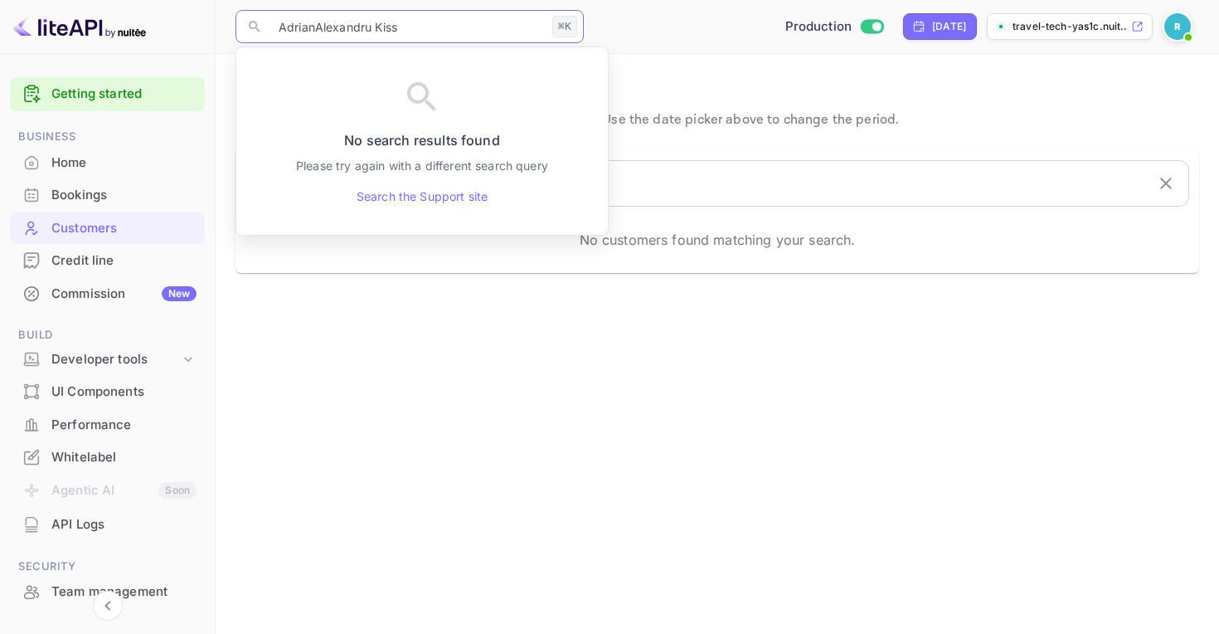
type input "AdrianAlexandru Kiss"
drag, startPoint x: 402, startPoint y: 22, endPoint x: 554, endPoint y: 13, distance: 152.0
click at [0, 0] on div "Getting started Business Home Bookings Customers Credit line Commission New Bui…" at bounding box center [609, 317] width 1219 height 634
drag, startPoint x: 501, startPoint y: 29, endPoint x: 264, endPoint y: 23, distance: 237.2
click at [263, 23] on div "​ AdrianAlexandru Kiss ⌘K ​" at bounding box center [409, 26] width 348 height 33
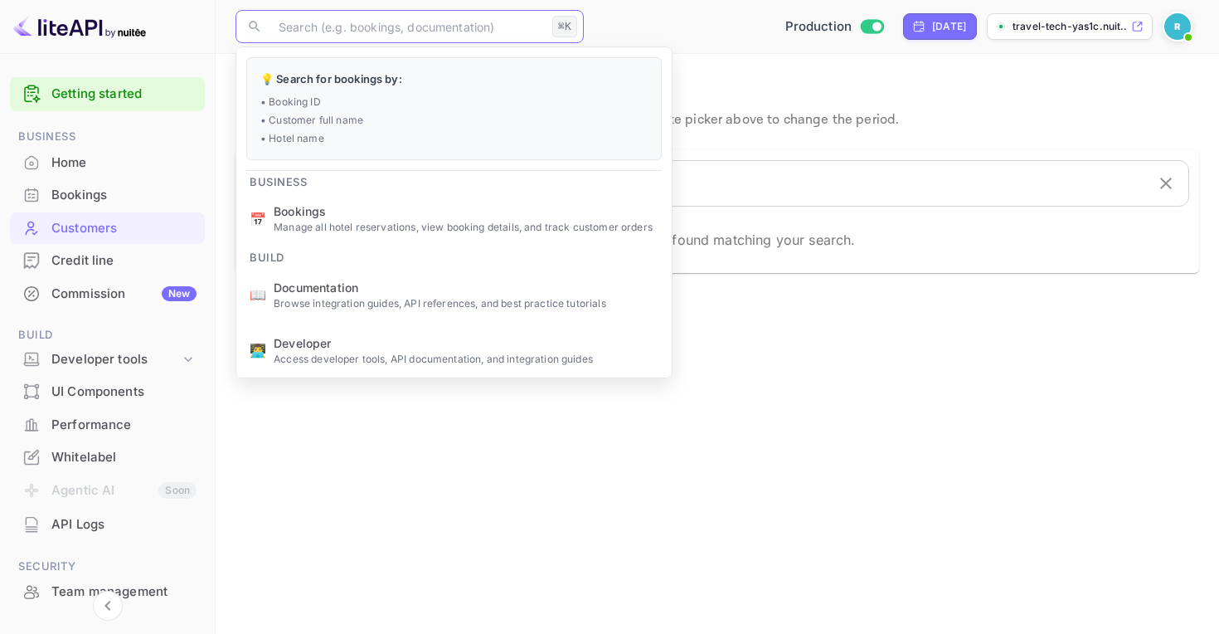
paste input "9272165"
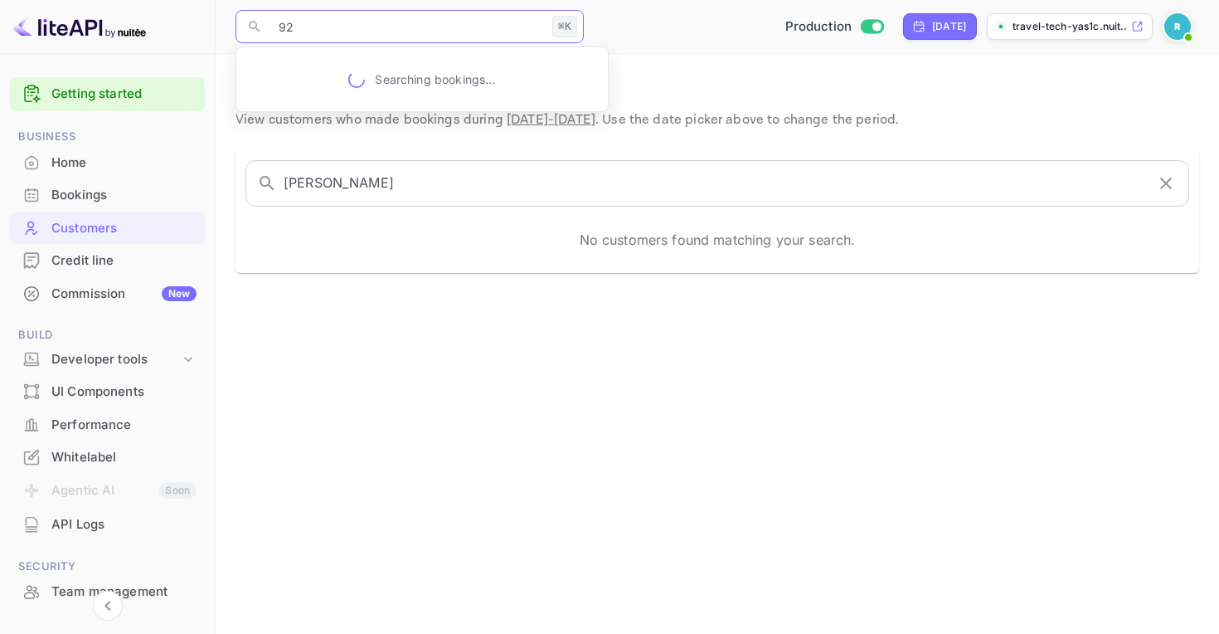
type input "9"
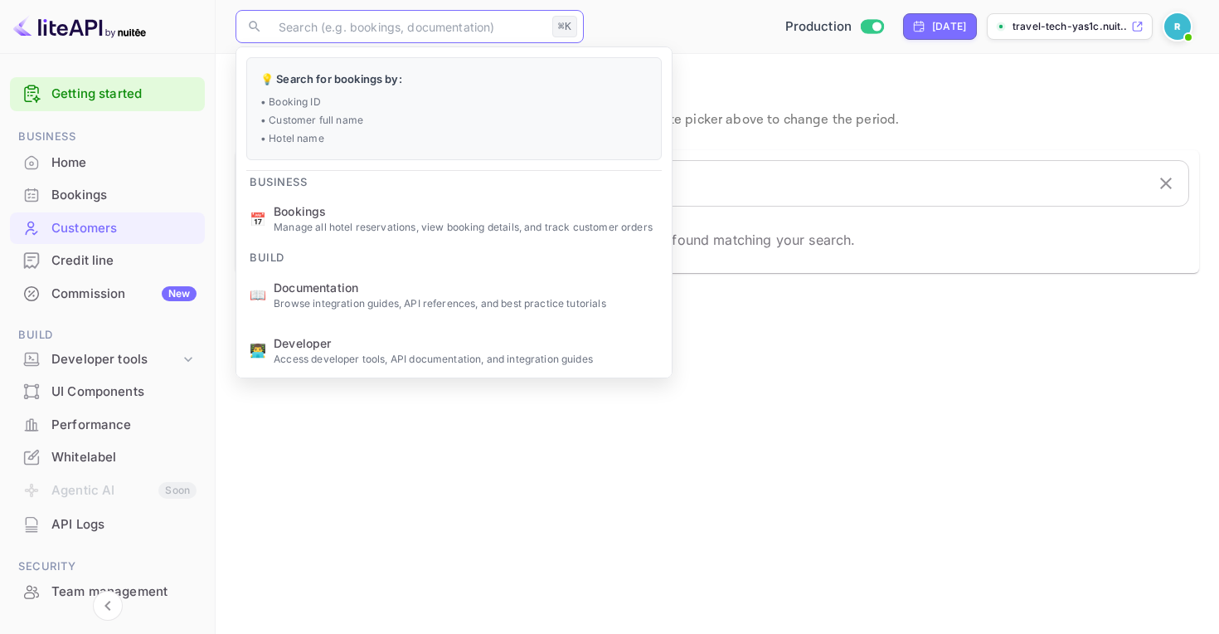
drag, startPoint x: 326, startPoint y: 22, endPoint x: 474, endPoint y: 6, distance: 149.4
click at [0, 0] on div "Getting started Business Home Bookings Customers Credit line Commission New Bui…" at bounding box center [609, 317] width 1219 height 634
paste input "UDXBRQF3o"
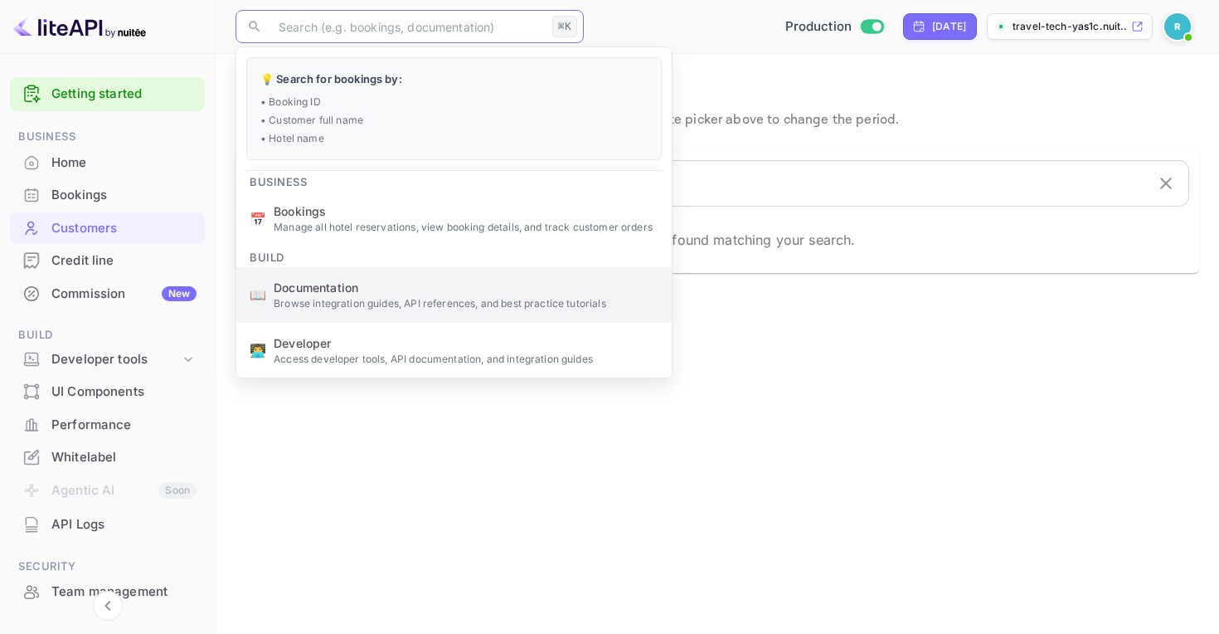
type input "UDXBRQF3o"
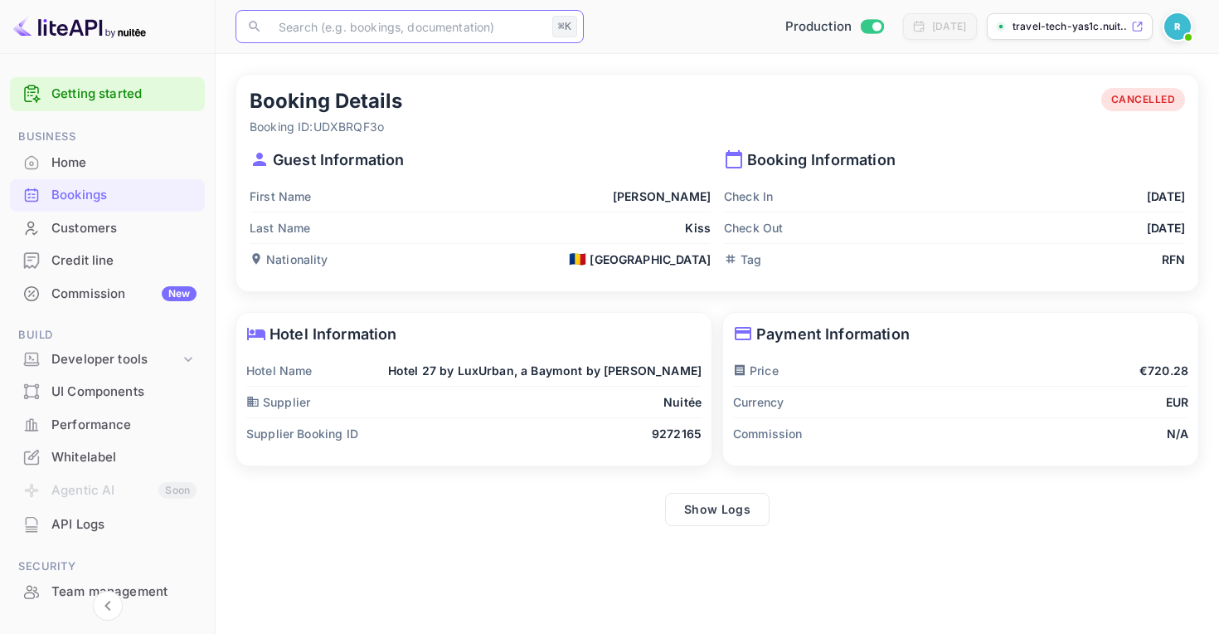
click at [1209, 163] on main "Booking Details Booking ID: UDXBRQF3o CANCELLED Guest Information First Name [P…" at bounding box center [717, 344] width 1003 height 580
click at [697, 505] on button "Show Logs" at bounding box center [717, 509] width 104 height 33
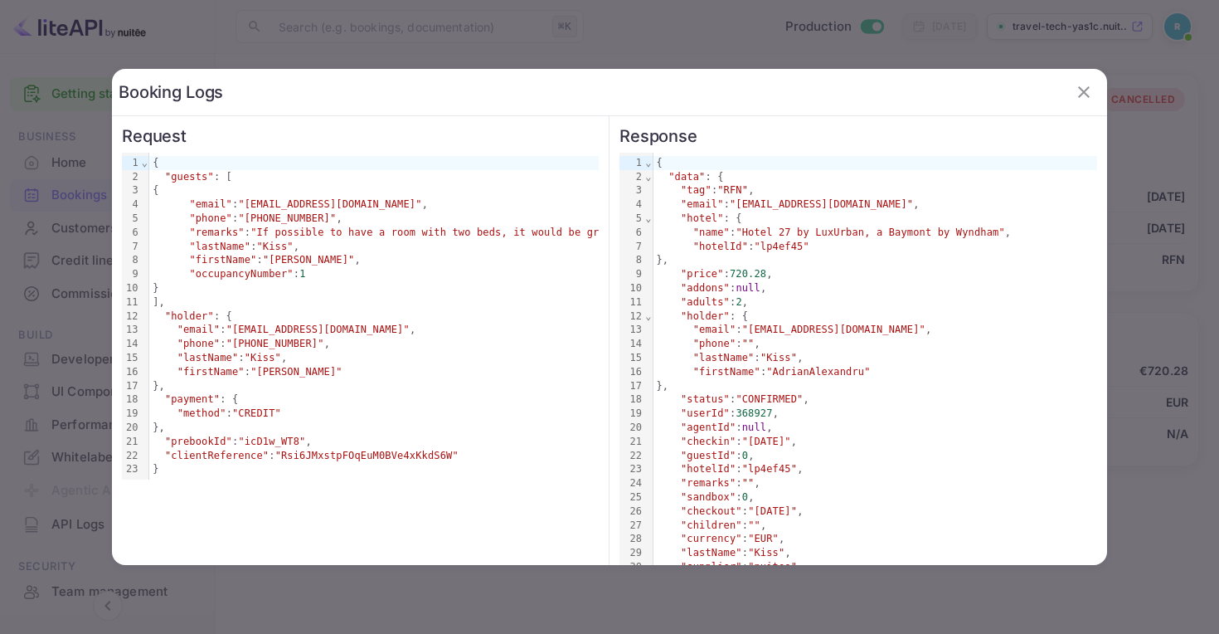
click at [1089, 90] on icon "button" at bounding box center [1084, 92] width 20 height 20
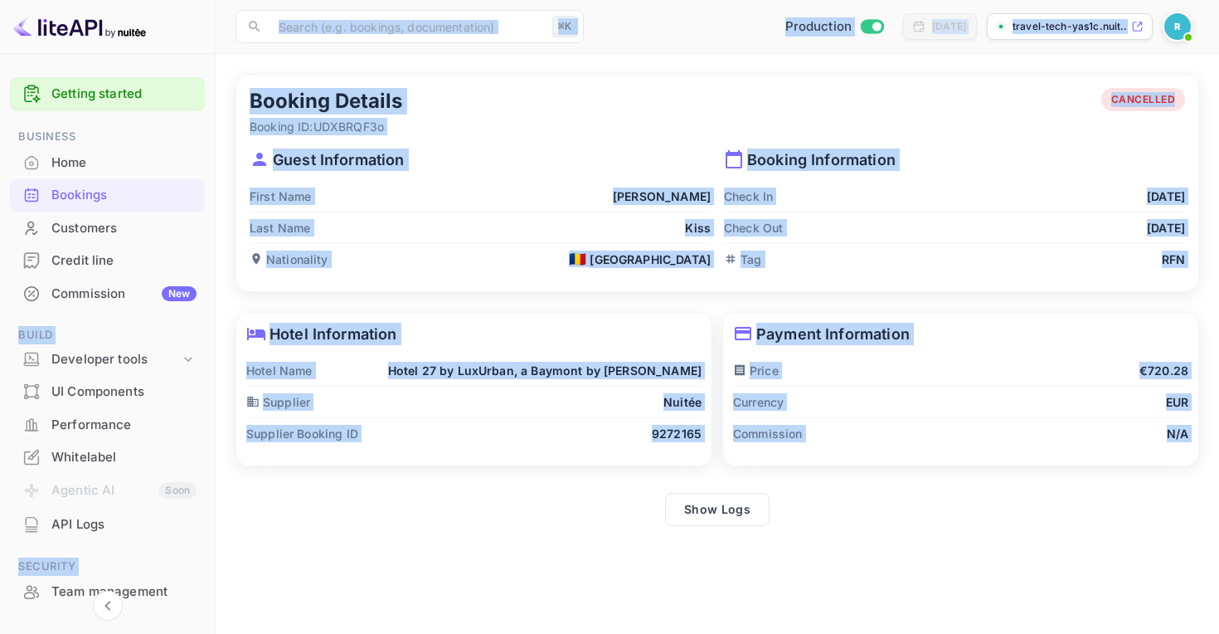
drag, startPoint x: 211, startPoint y: 225, endPoint x: 233, endPoint y: 572, distance: 348.2
click at [231, 571] on div "Getting started Business Home Bookings Customers Credit line Commission New Bui…" at bounding box center [609, 317] width 1219 height 634
click at [288, 570] on main "Booking Details Booking ID: UDXBRQF3o CANCELLED Guest Information First Name [P…" at bounding box center [717, 344] width 1003 height 580
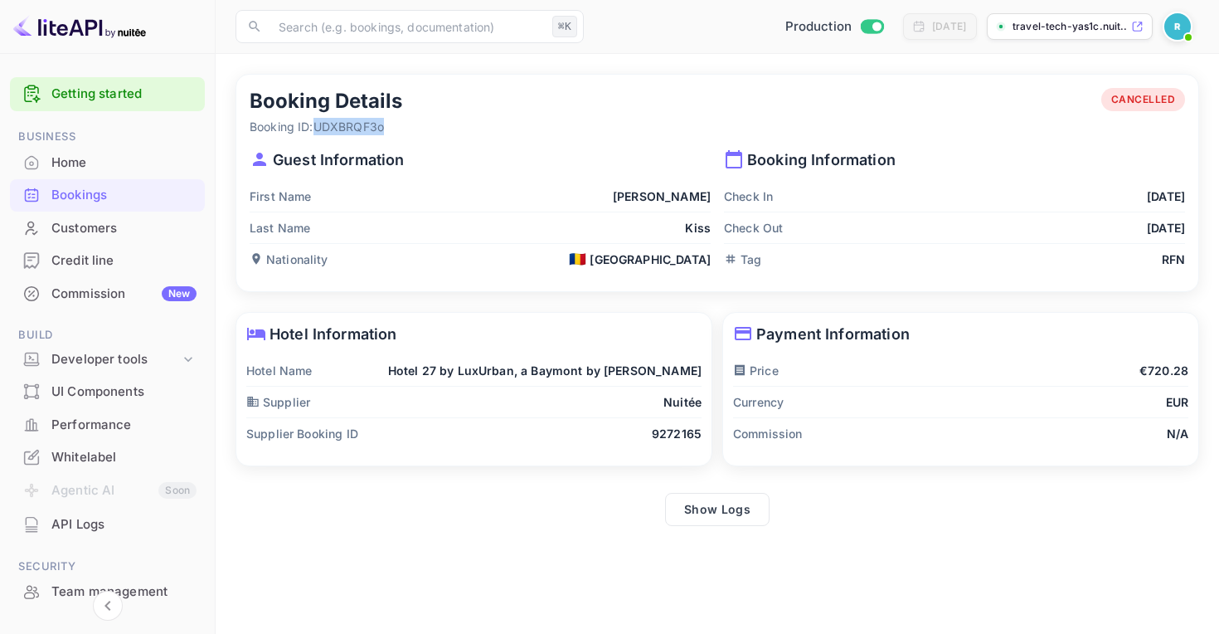
drag, startPoint x: 401, startPoint y: 130, endPoint x: 316, endPoint y: 127, distance: 85.5
click at [316, 127] on div "Booking Details Booking ID: UDXBRQF3o CANCELLED" at bounding box center [717, 111] width 935 height 47
copy p "UDXBRQF3o"
drag, startPoint x: 330, startPoint y: 127, endPoint x: 424, endPoint y: 12, distance: 147.9
click at [0, 0] on div "Getting started Business Home Bookings Customers Credit line Commission New Bui…" at bounding box center [609, 317] width 1219 height 634
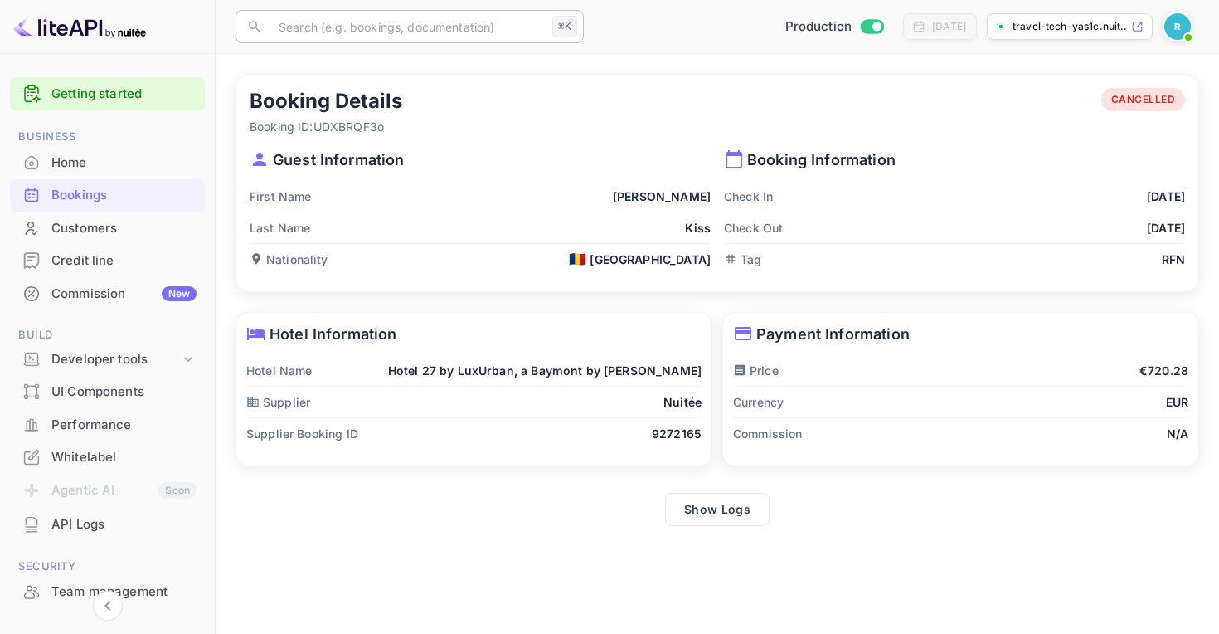
click at [411, 24] on input "text" at bounding box center [407, 26] width 277 height 33
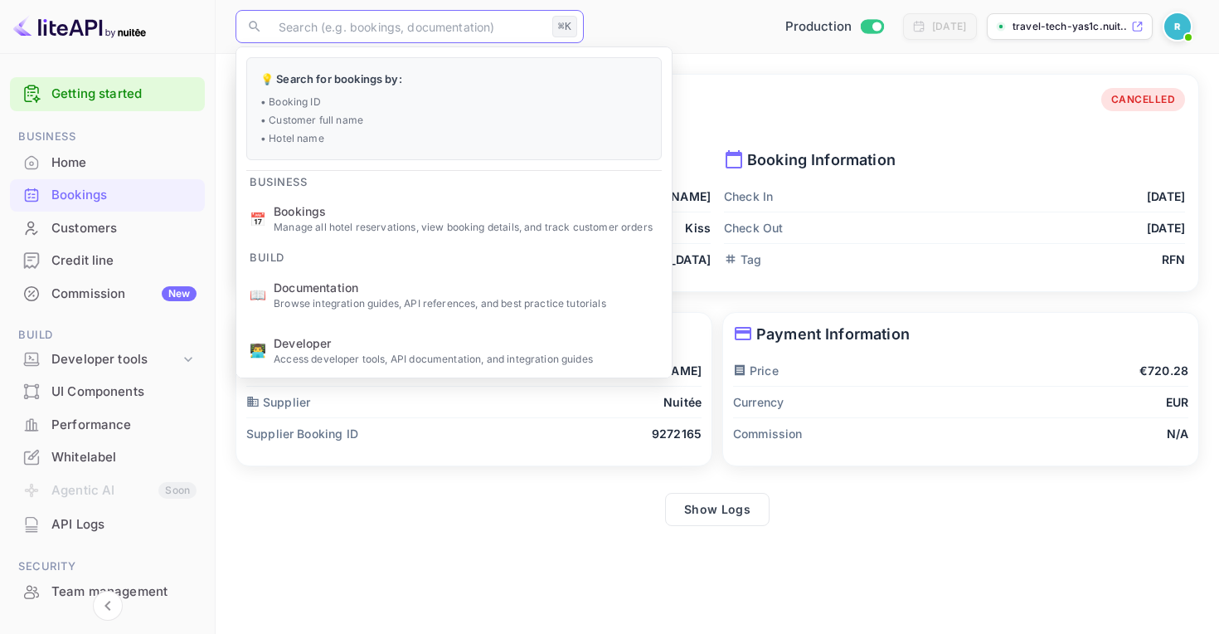
paste input "9272167"
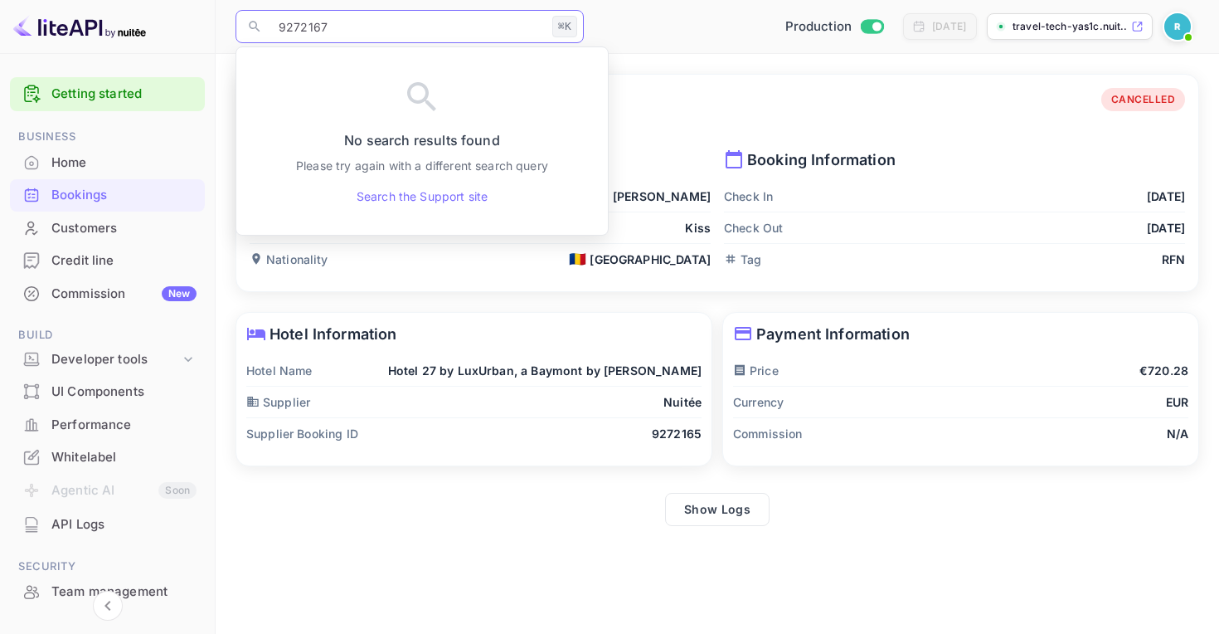
type input "9272167"
drag, startPoint x: 411, startPoint y: 24, endPoint x: 552, endPoint y: 0, distance: 143.0
click at [0, 0] on div "Getting started Business Home Bookings Customers Credit line Commission New Bui…" at bounding box center [609, 317] width 1219 height 634
